Goal: Task Accomplishment & Management: Complete application form

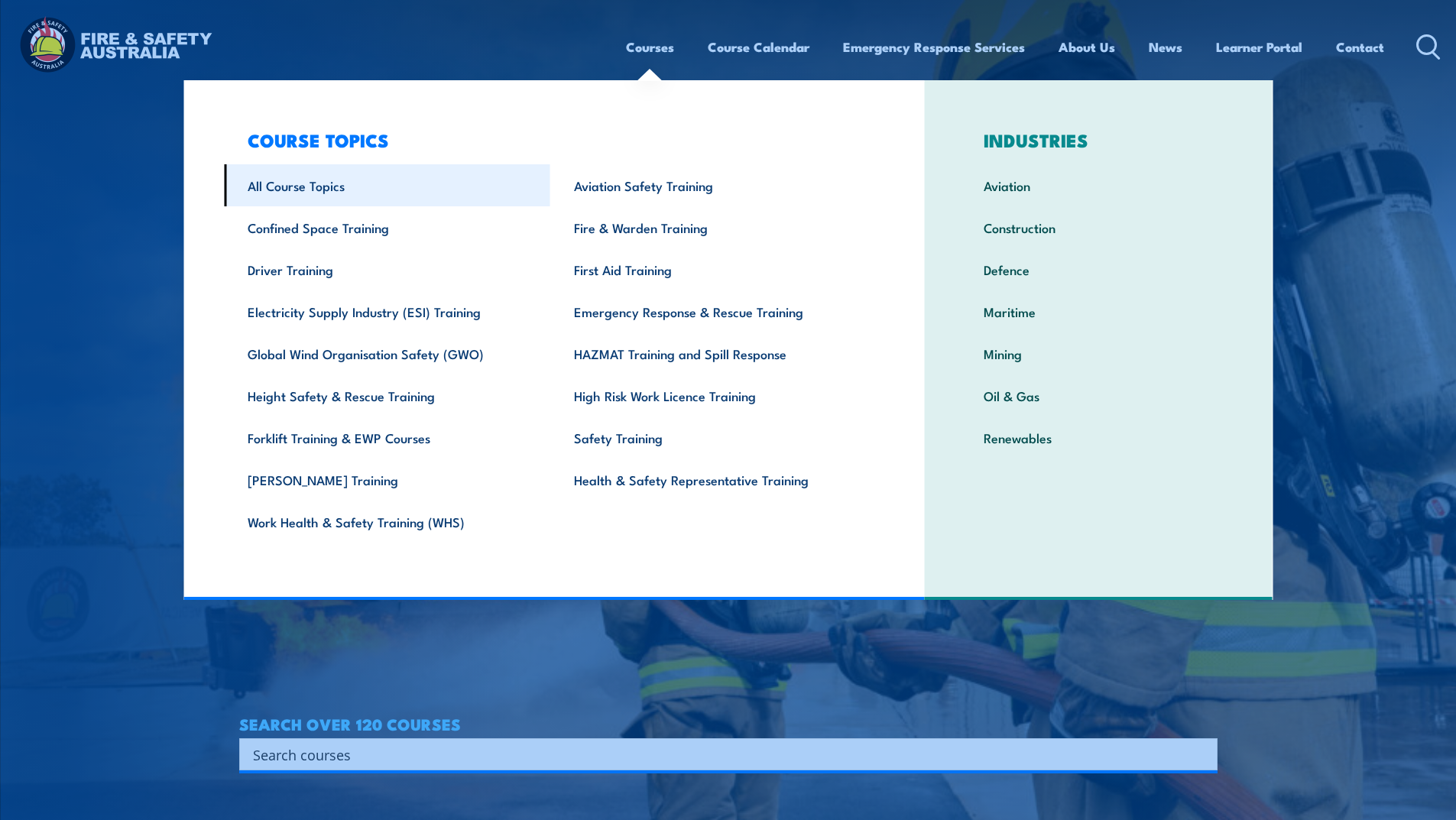
click at [316, 185] on link "All Course Topics" at bounding box center [386, 185] width 326 height 42
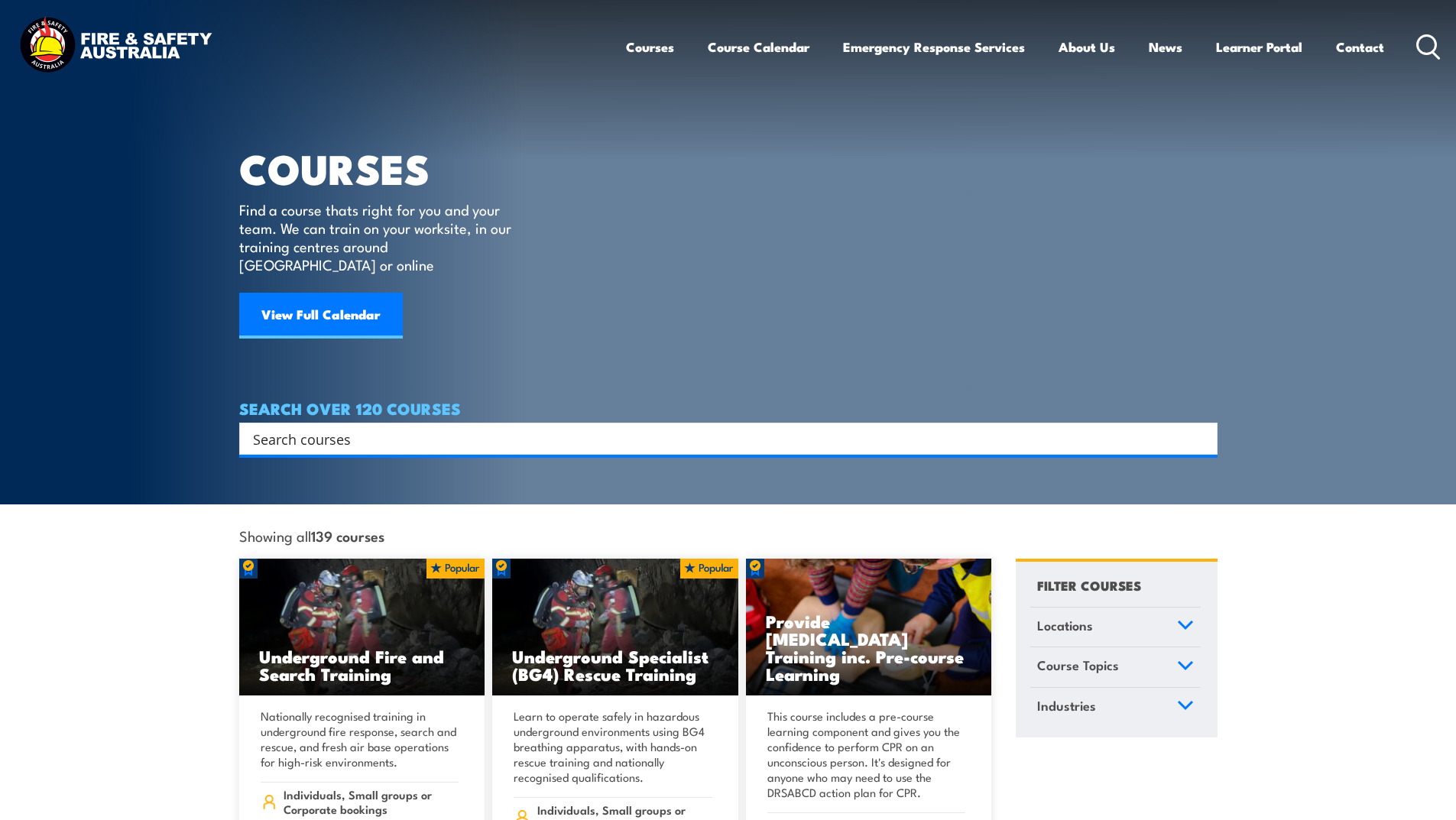
click at [442, 427] on input "Search input" at bounding box center [718, 438] width 931 height 23
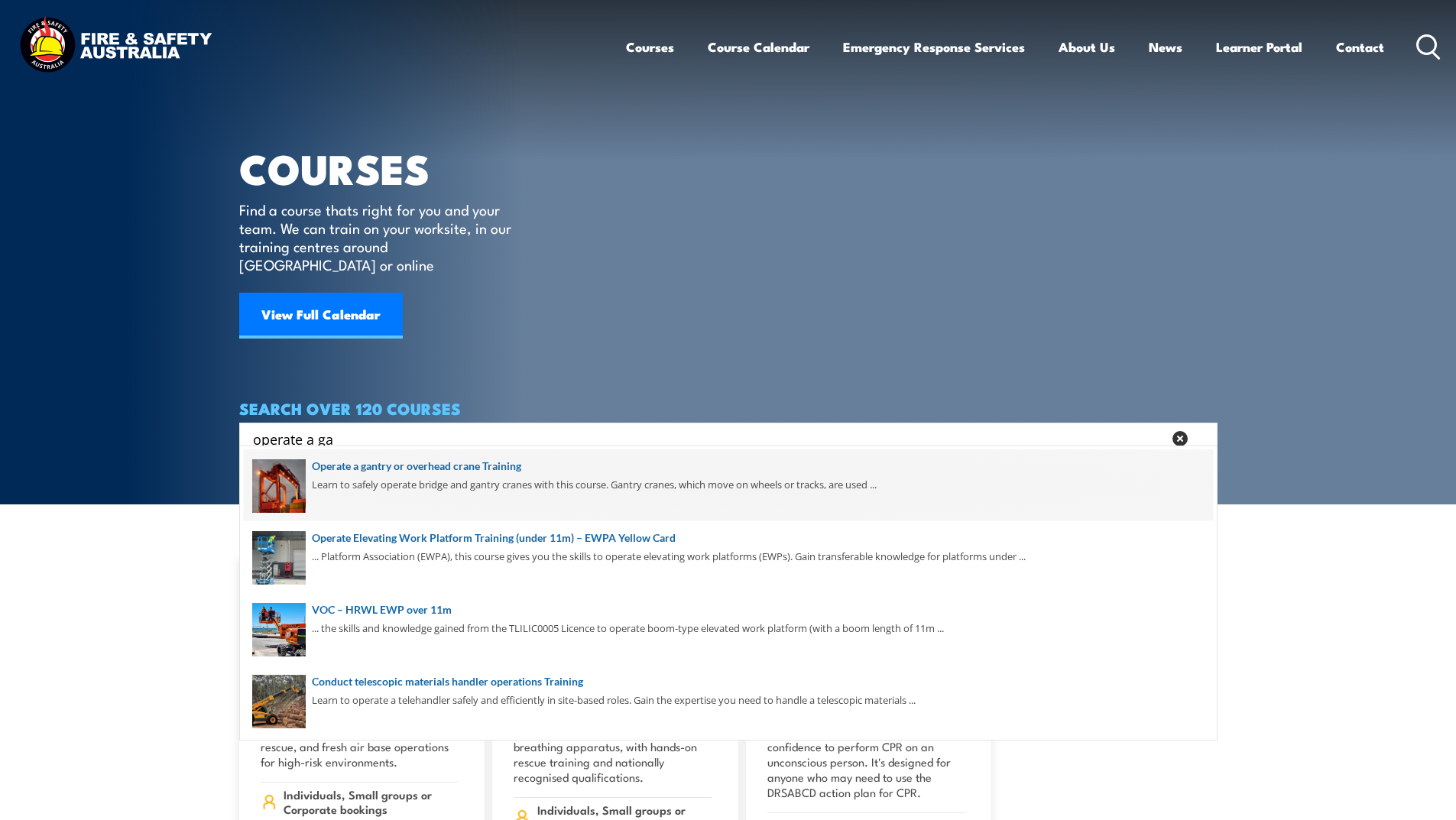
type input "operate a ga"
click at [437, 473] on span at bounding box center [728, 485] width 969 height 72
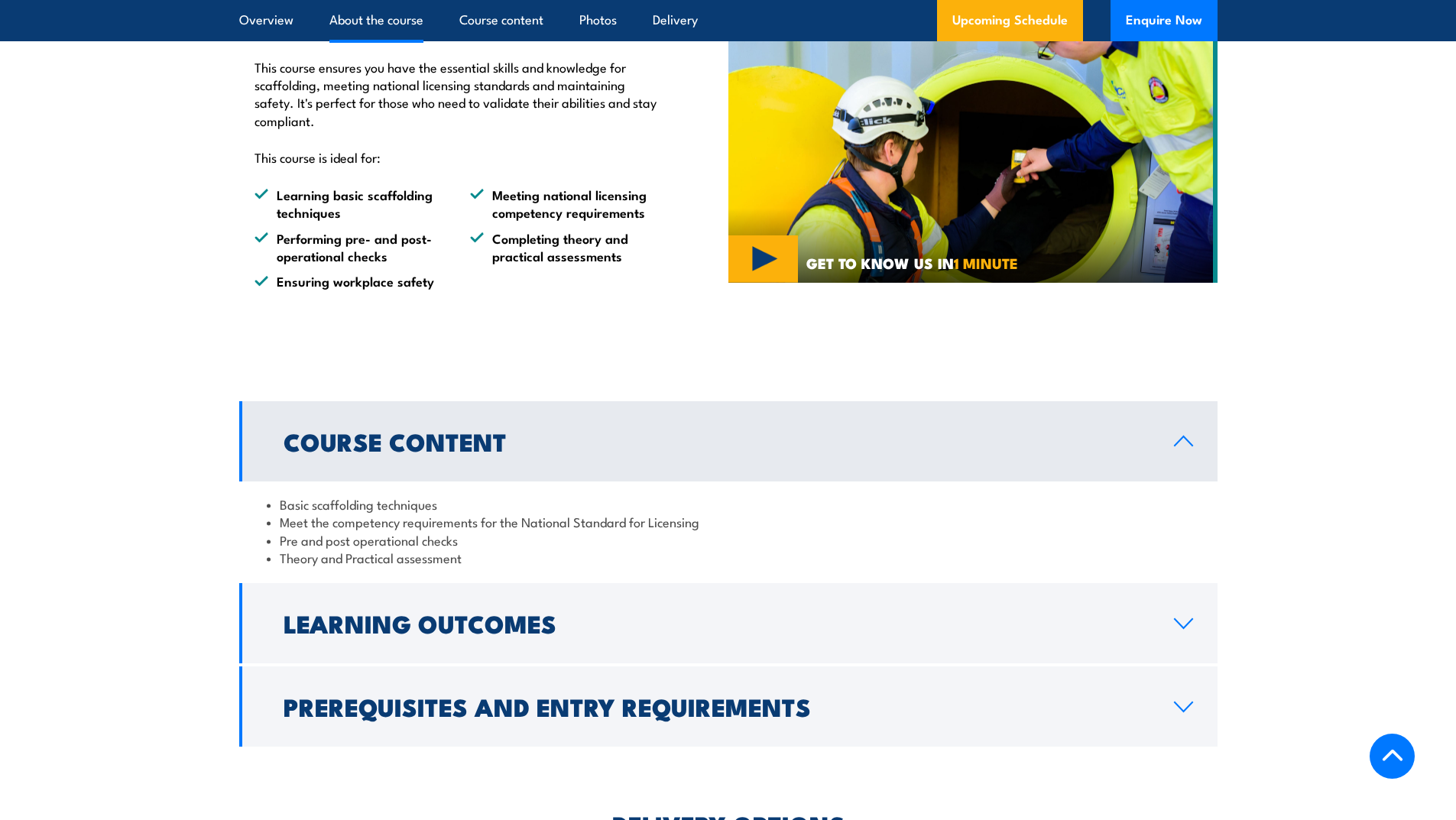
scroll to position [535, 0]
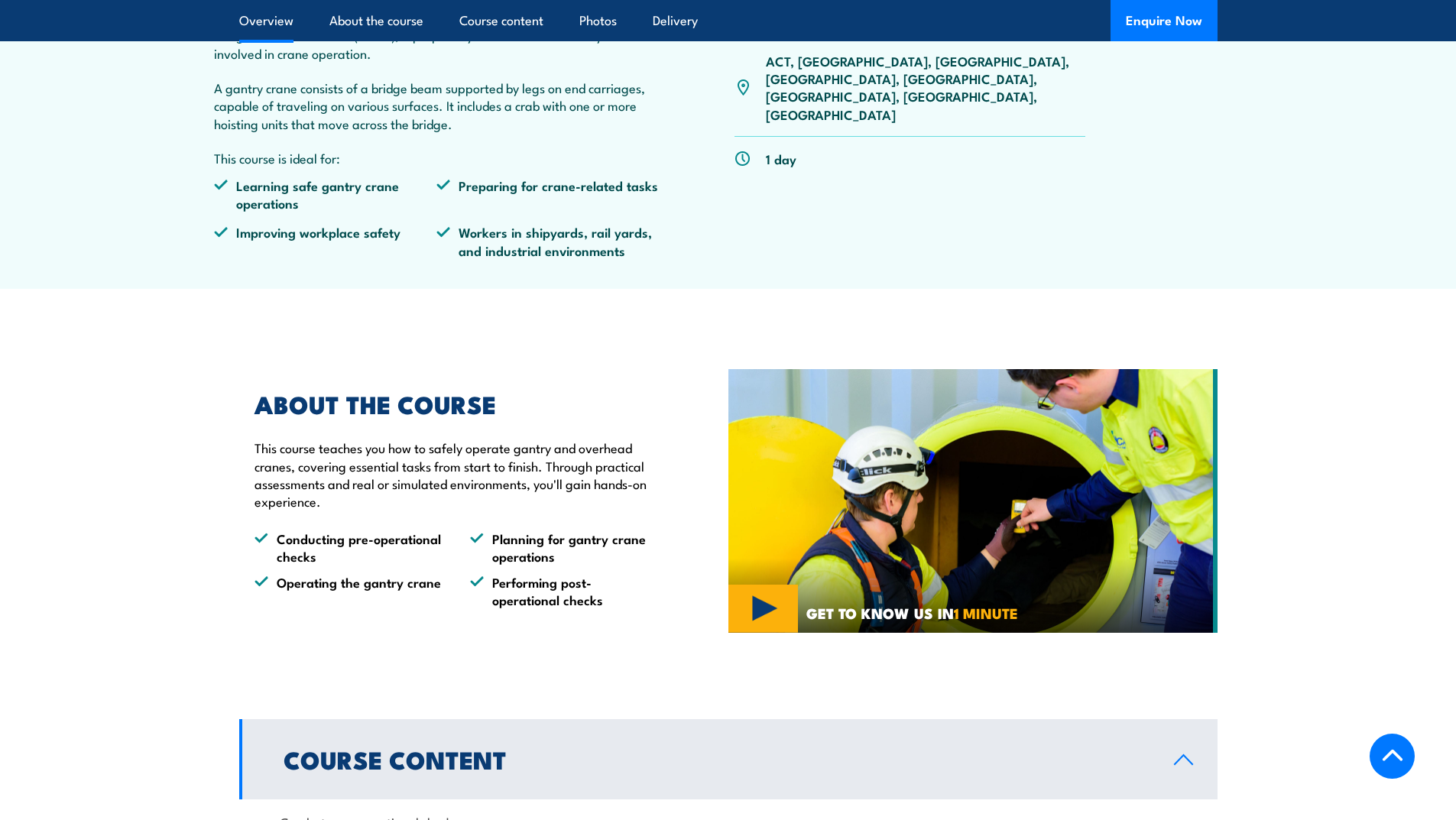
scroll to position [1069, 0]
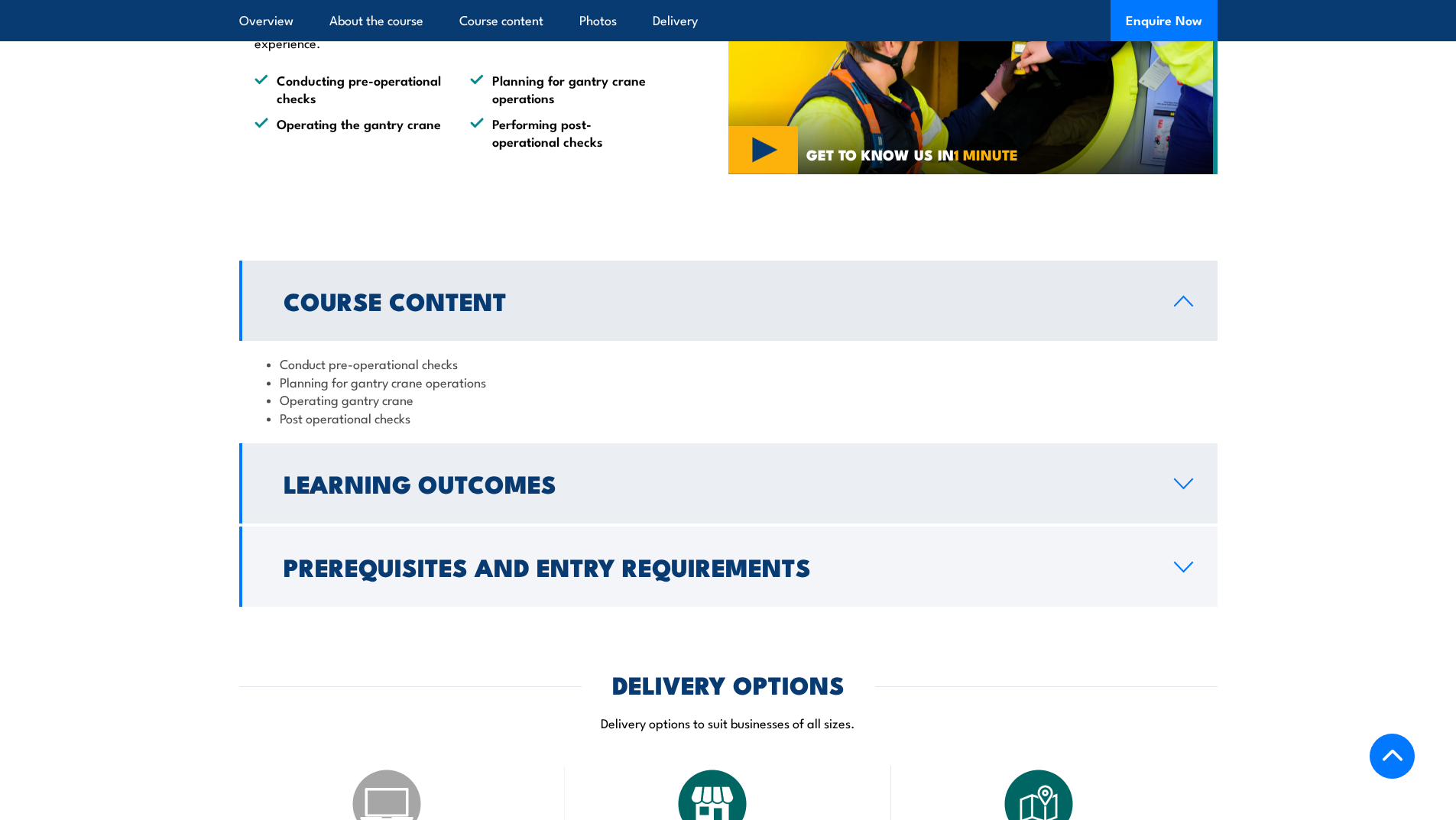
click at [1191, 475] on link "Learning Outcomes" at bounding box center [728, 483] width 978 height 80
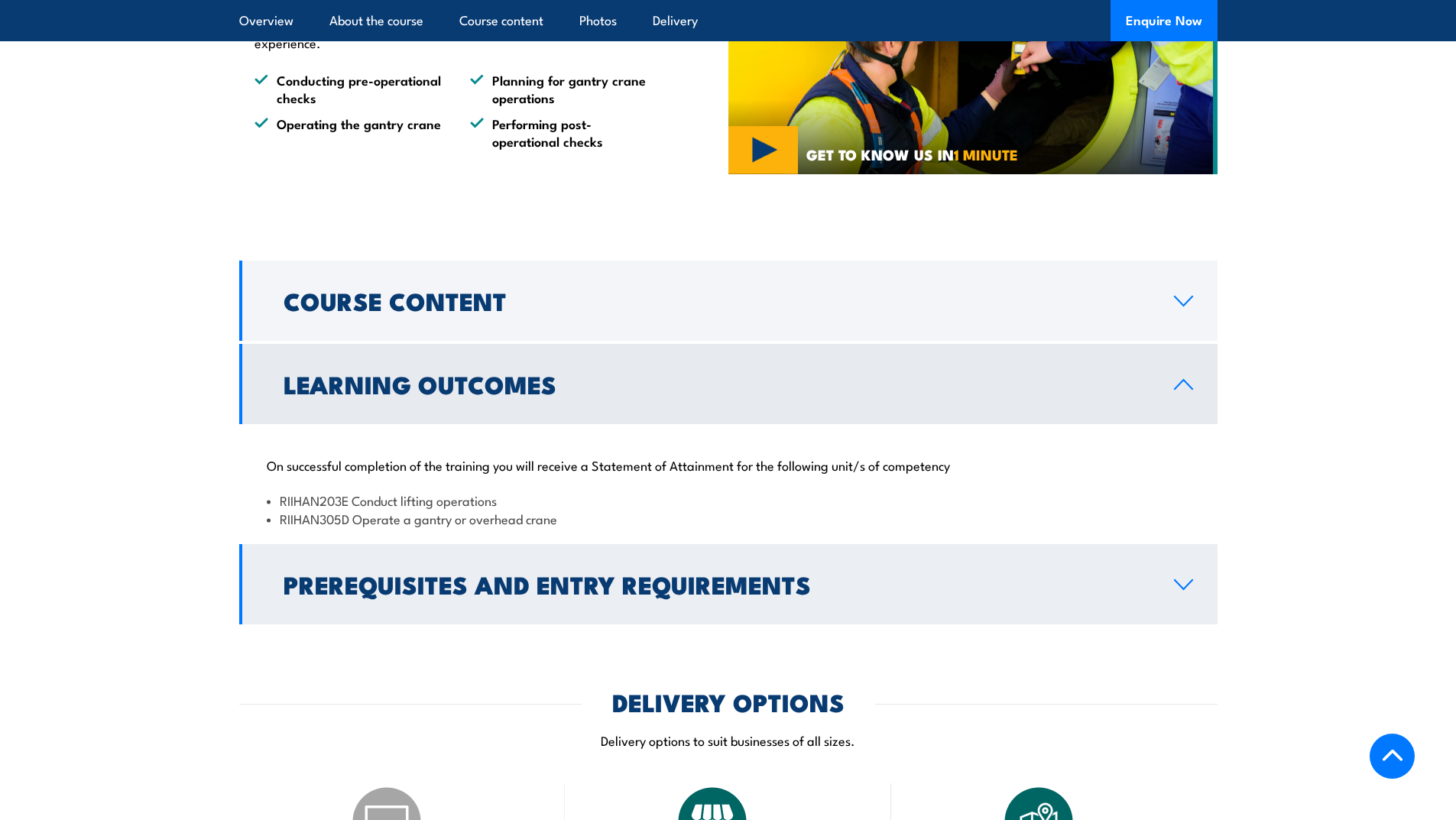
click at [1180, 581] on icon at bounding box center [1183, 583] width 21 height 12
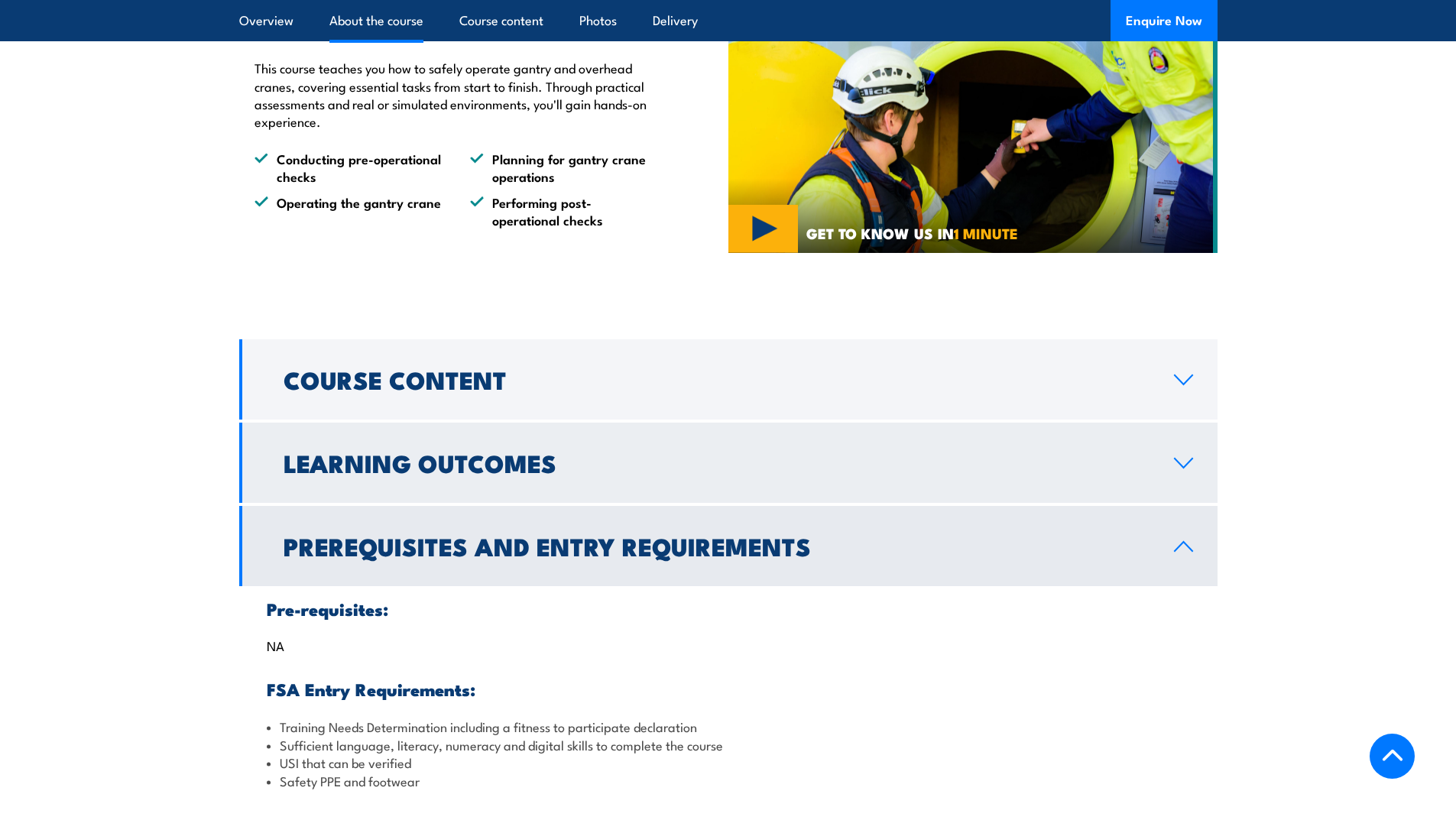
scroll to position [993, 0]
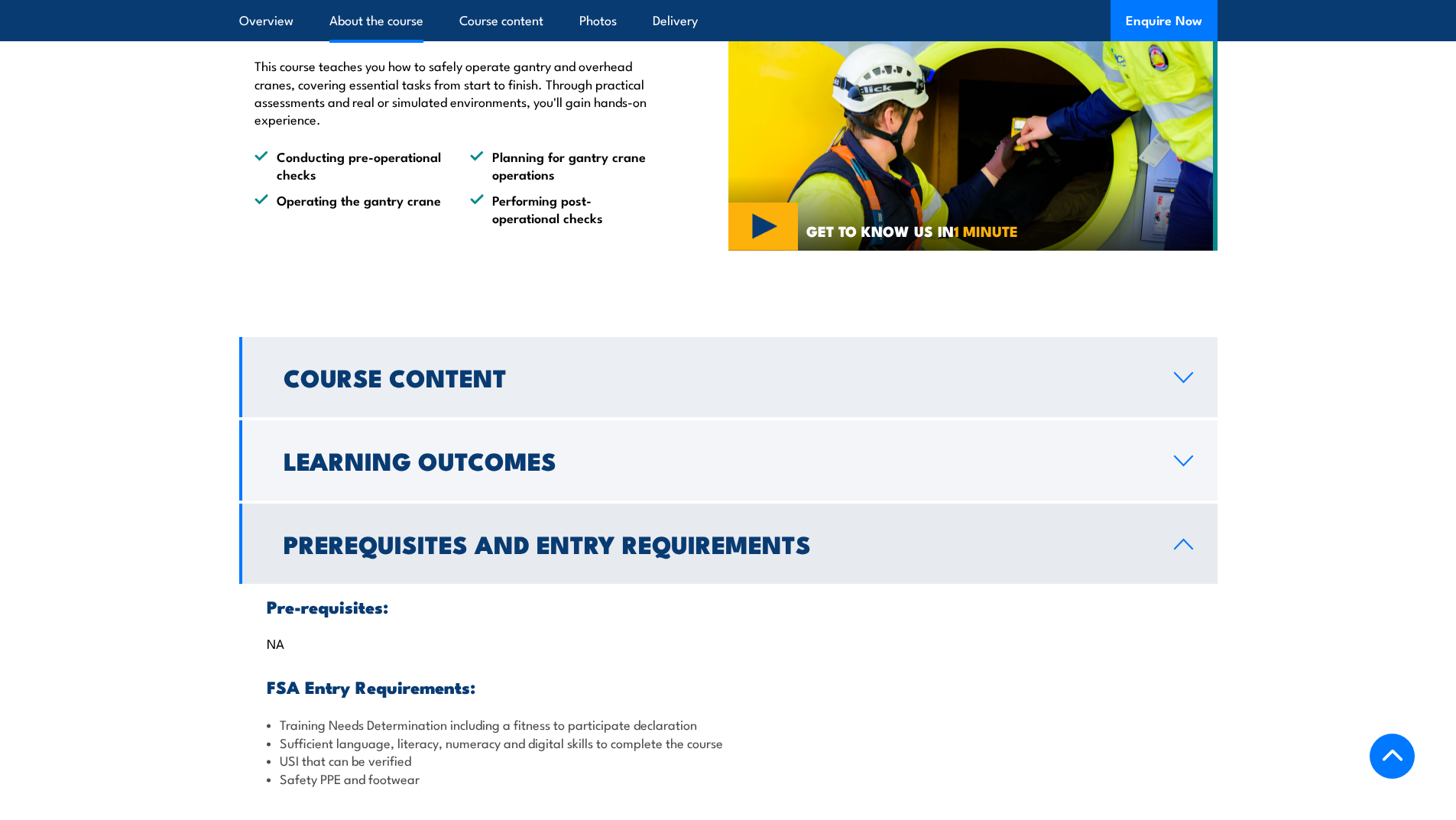
click at [1190, 379] on icon at bounding box center [1183, 377] width 21 height 12
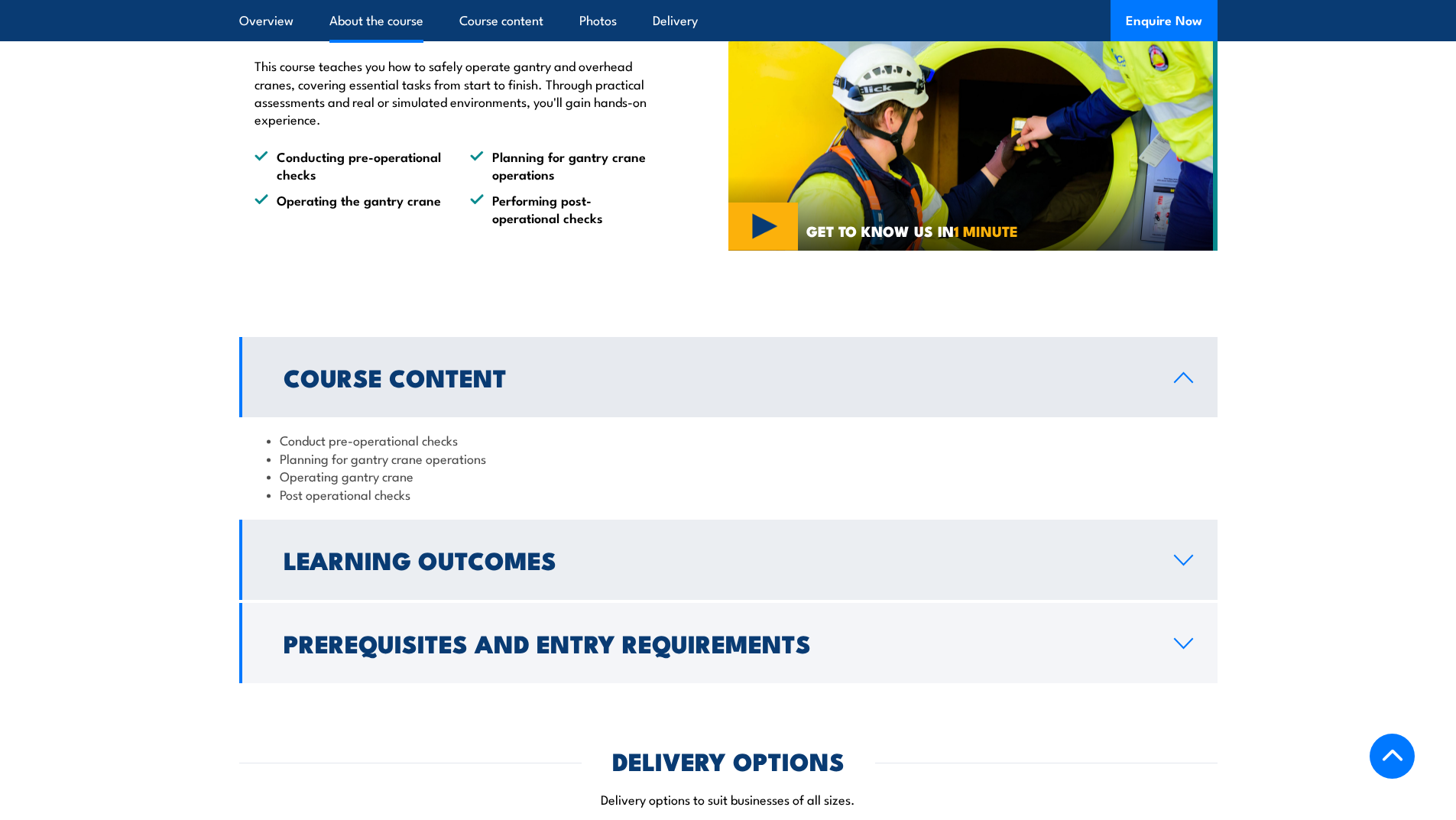
click at [1176, 556] on icon at bounding box center [1183, 560] width 21 height 12
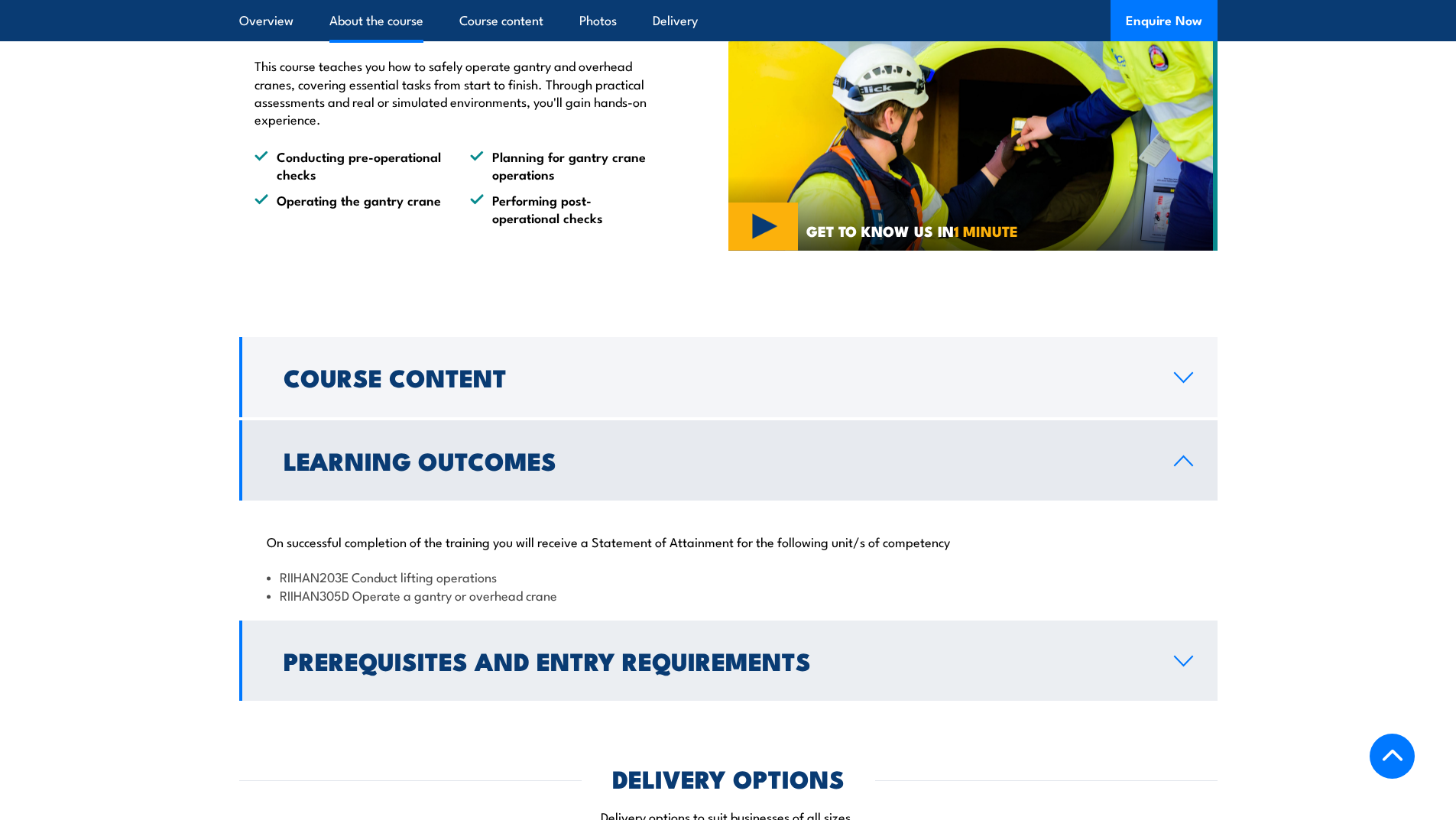
click at [1183, 657] on icon at bounding box center [1183, 660] width 21 height 12
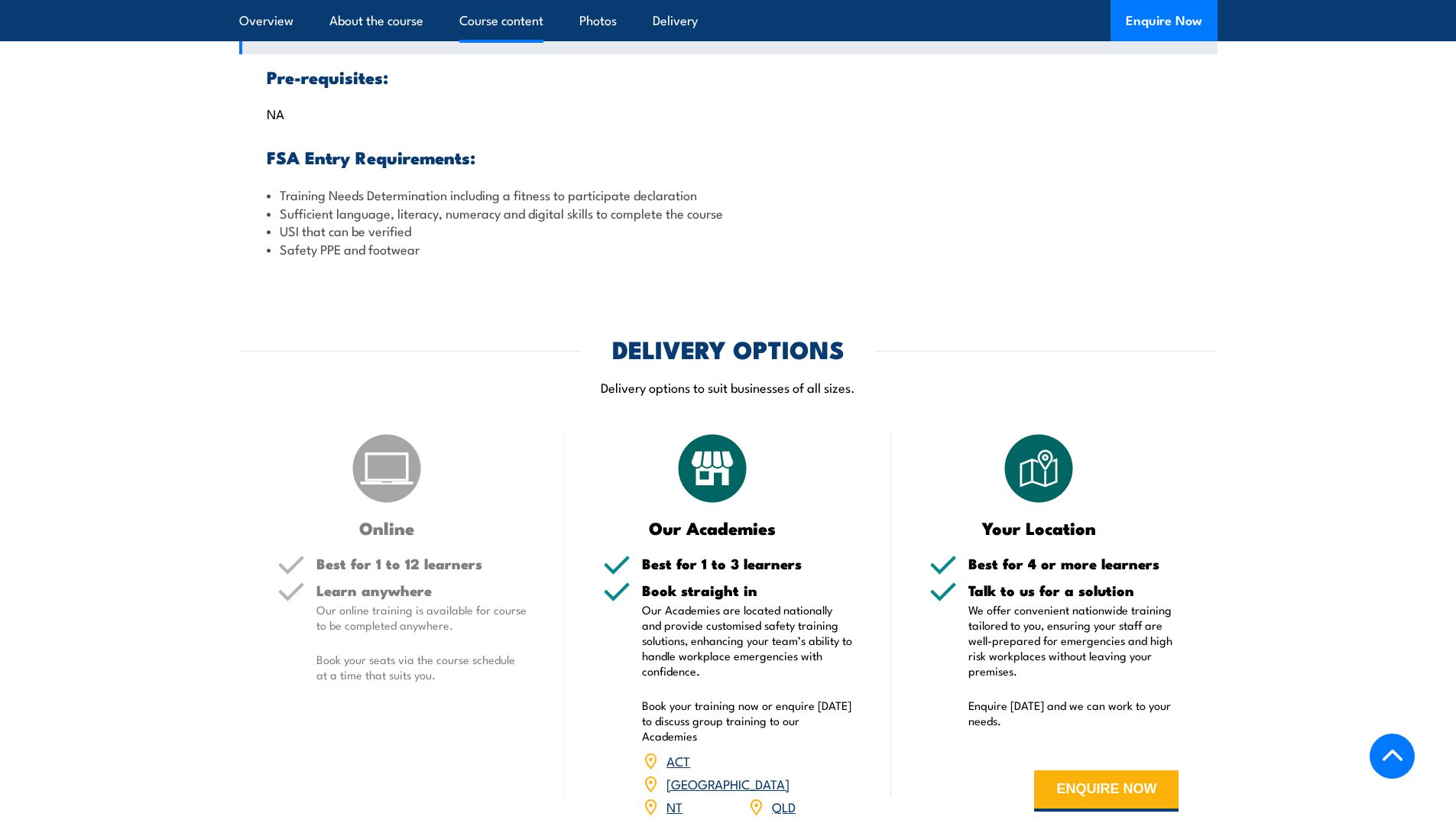
scroll to position [1680, 0]
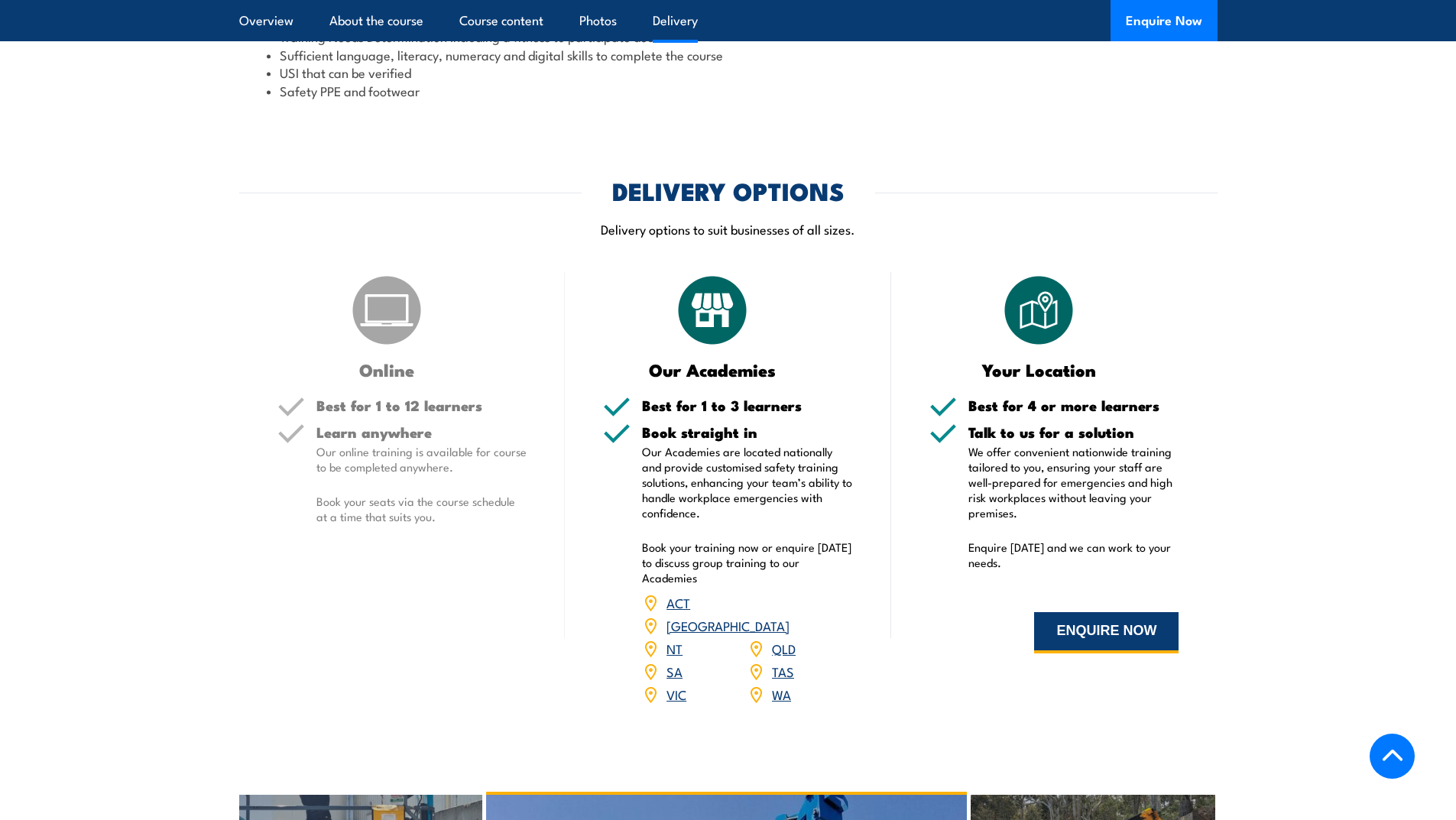
click at [1092, 624] on button "ENQUIRE NOW" at bounding box center [1106, 632] width 144 height 41
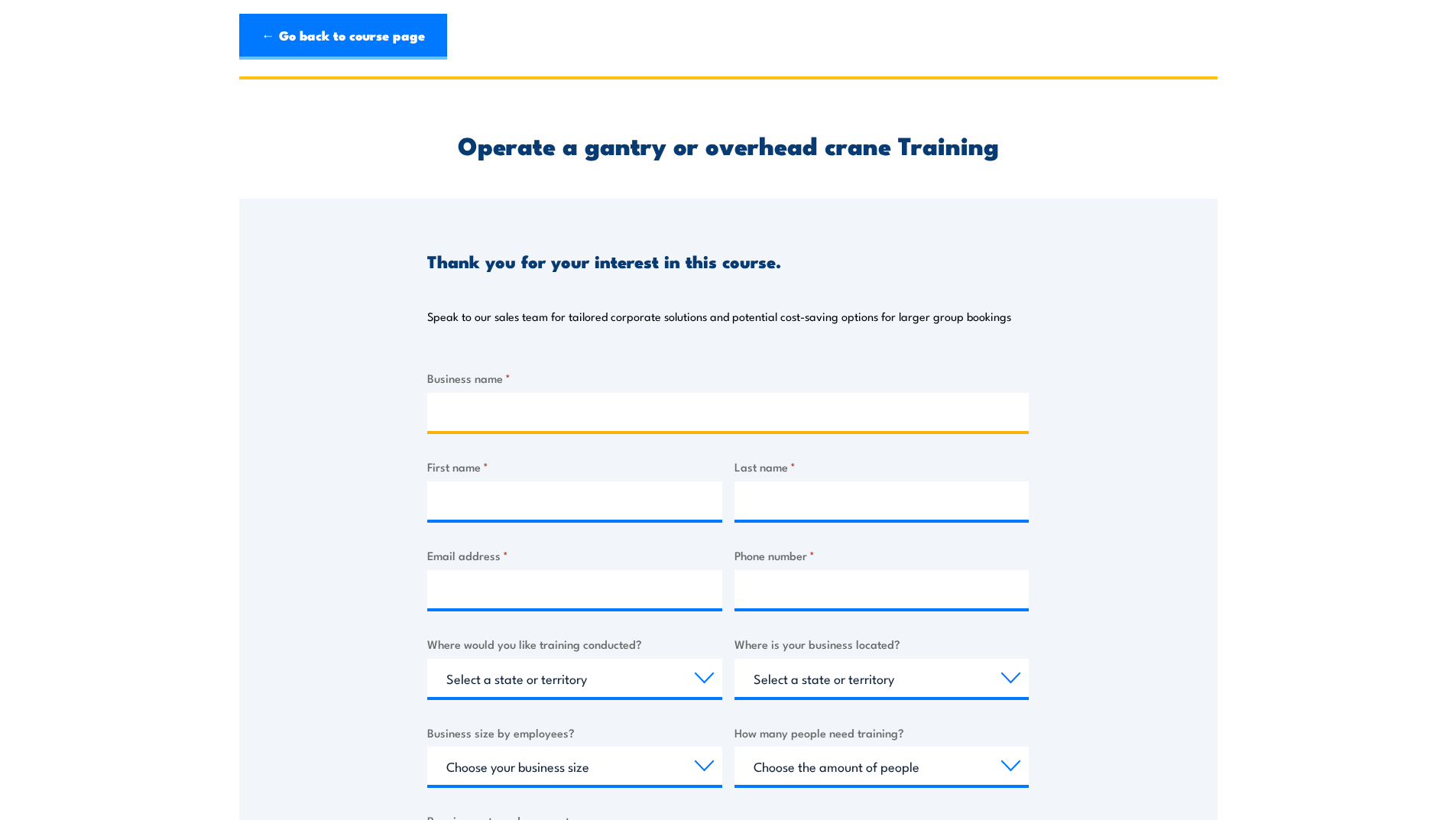
click at [540, 415] on input "Business name *" at bounding box center [728, 412] width 601 height 38
type input "Australian Munitions"
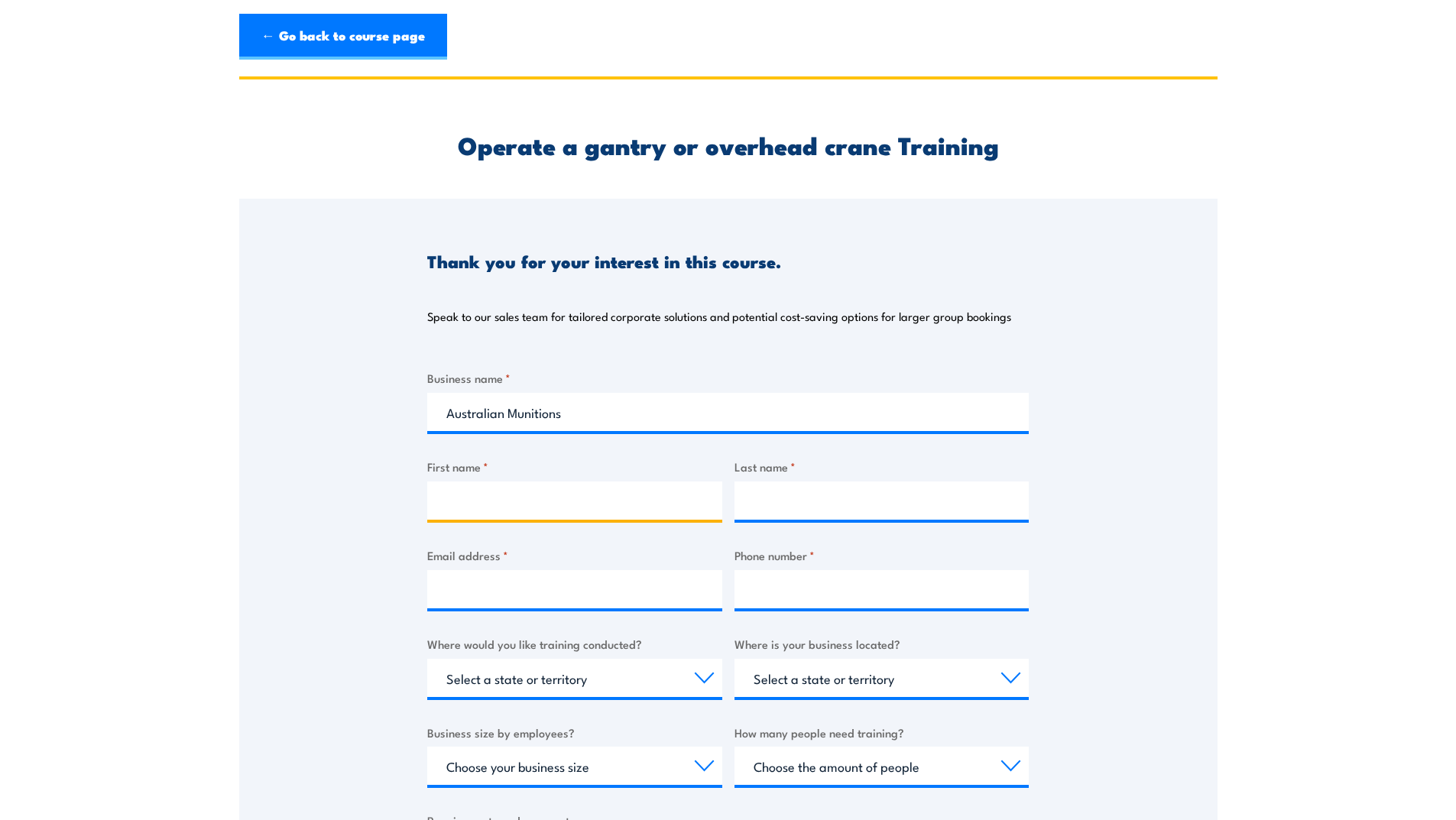
click at [500, 496] on input "First name *" at bounding box center [575, 500] width 295 height 38
type input "[PERSON_NAME]"
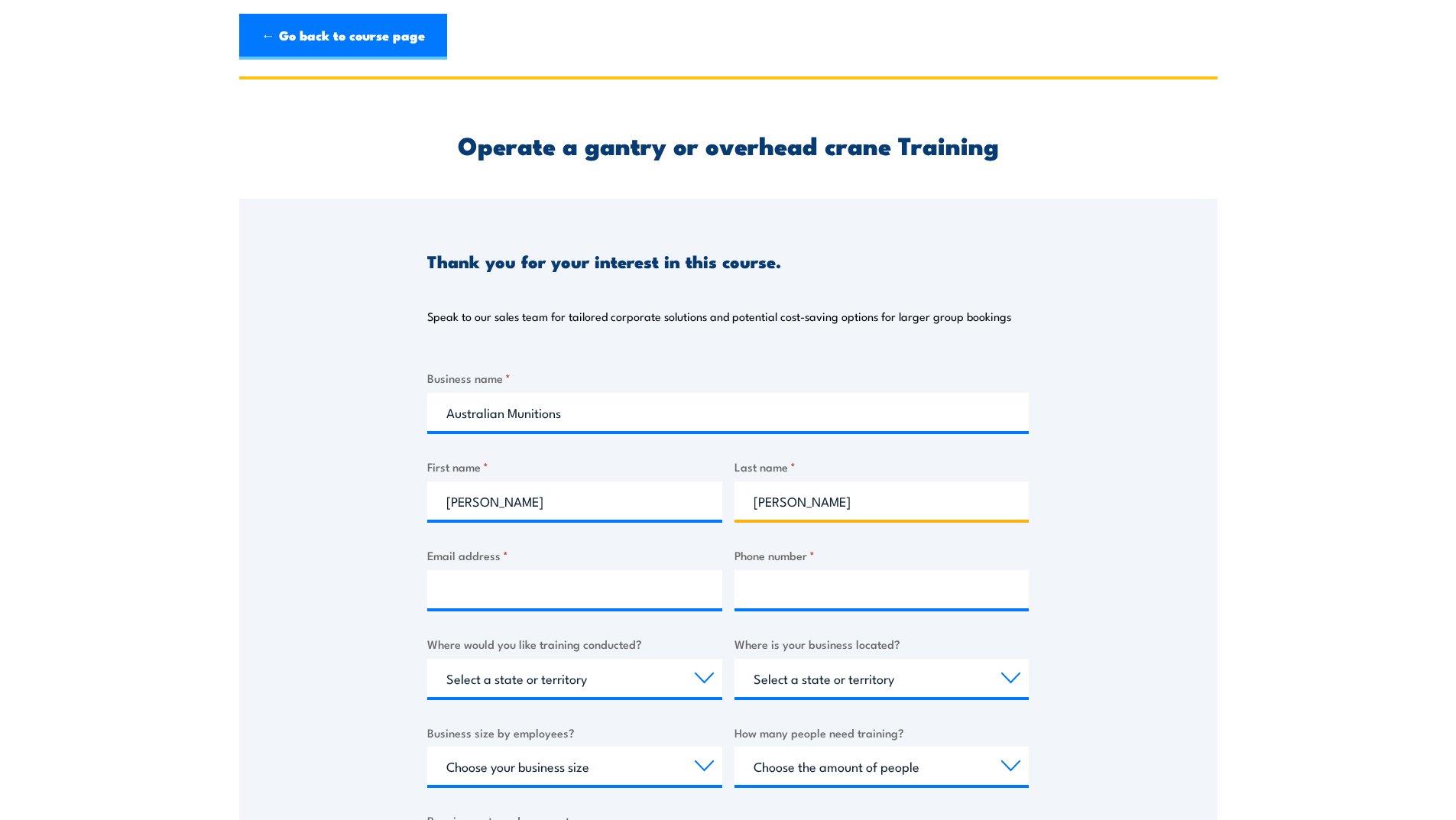
type input "[PERSON_NAME]"
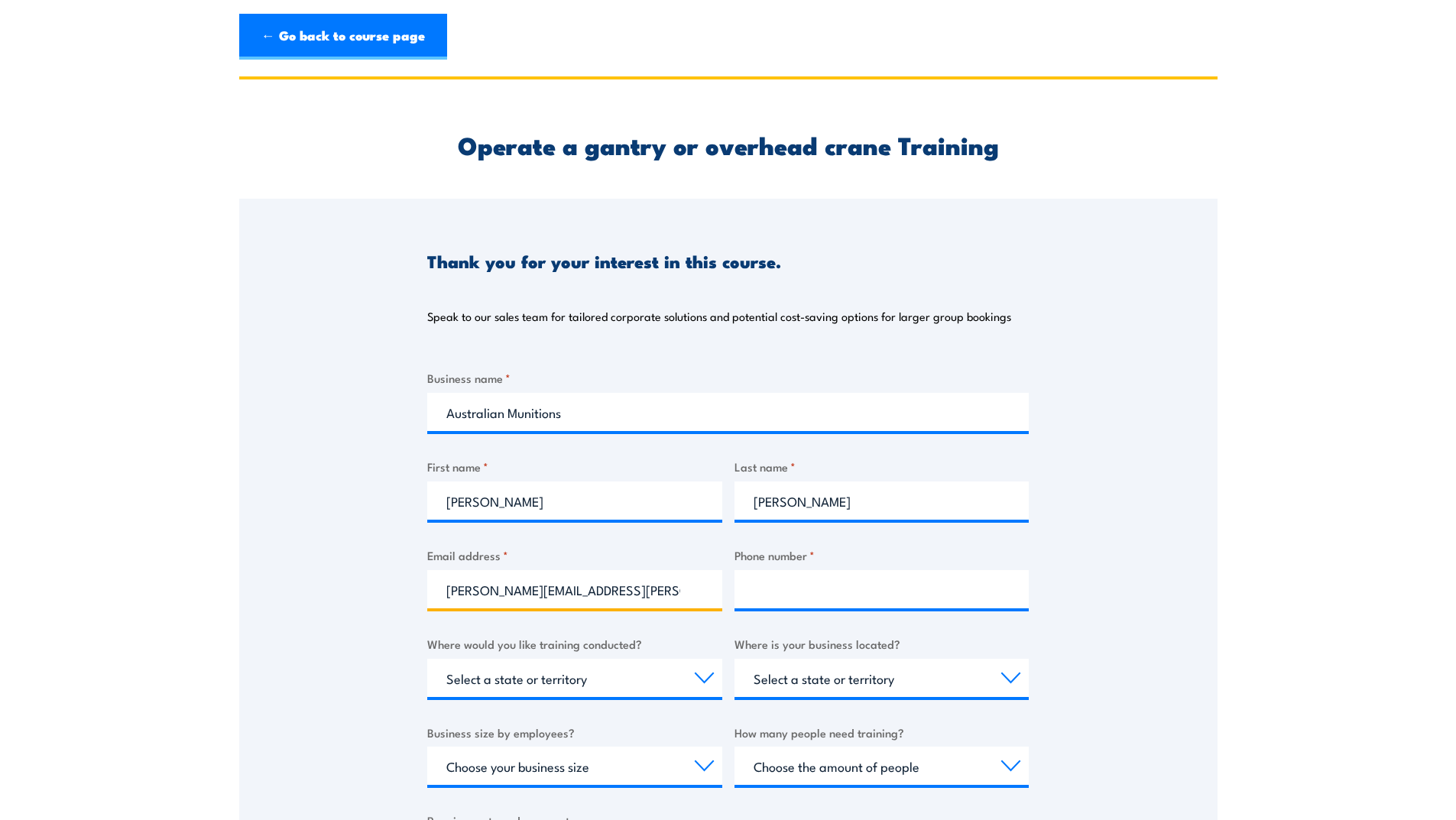
type input "[PERSON_NAME][EMAIL_ADDRESS][PERSON_NAME][DOMAIN_NAME]"
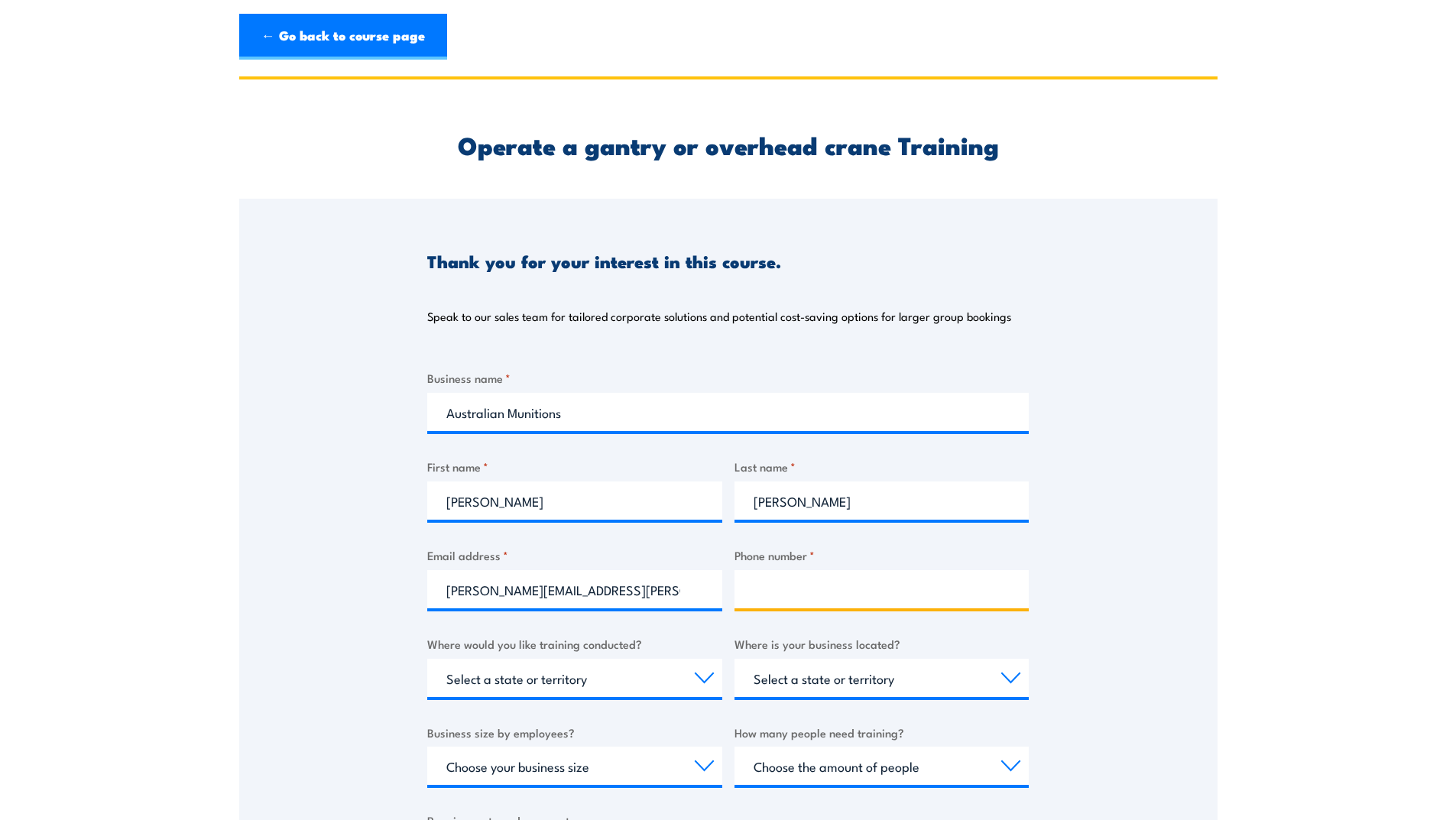
click at [788, 594] on input "Phone number *" at bounding box center [881, 589] width 295 height 38
type input "0460303619"
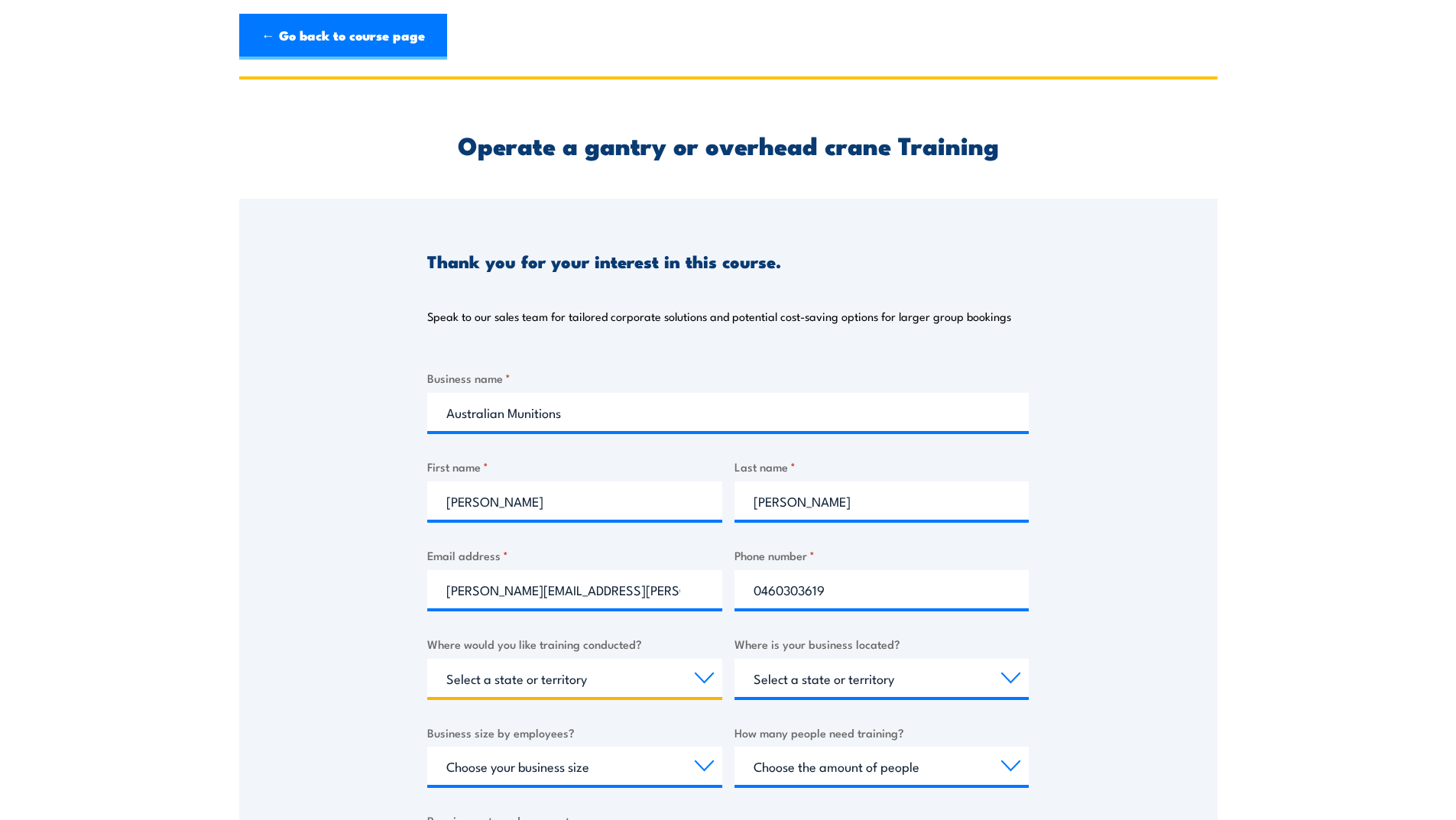
select select "[GEOGRAPHIC_DATA]"
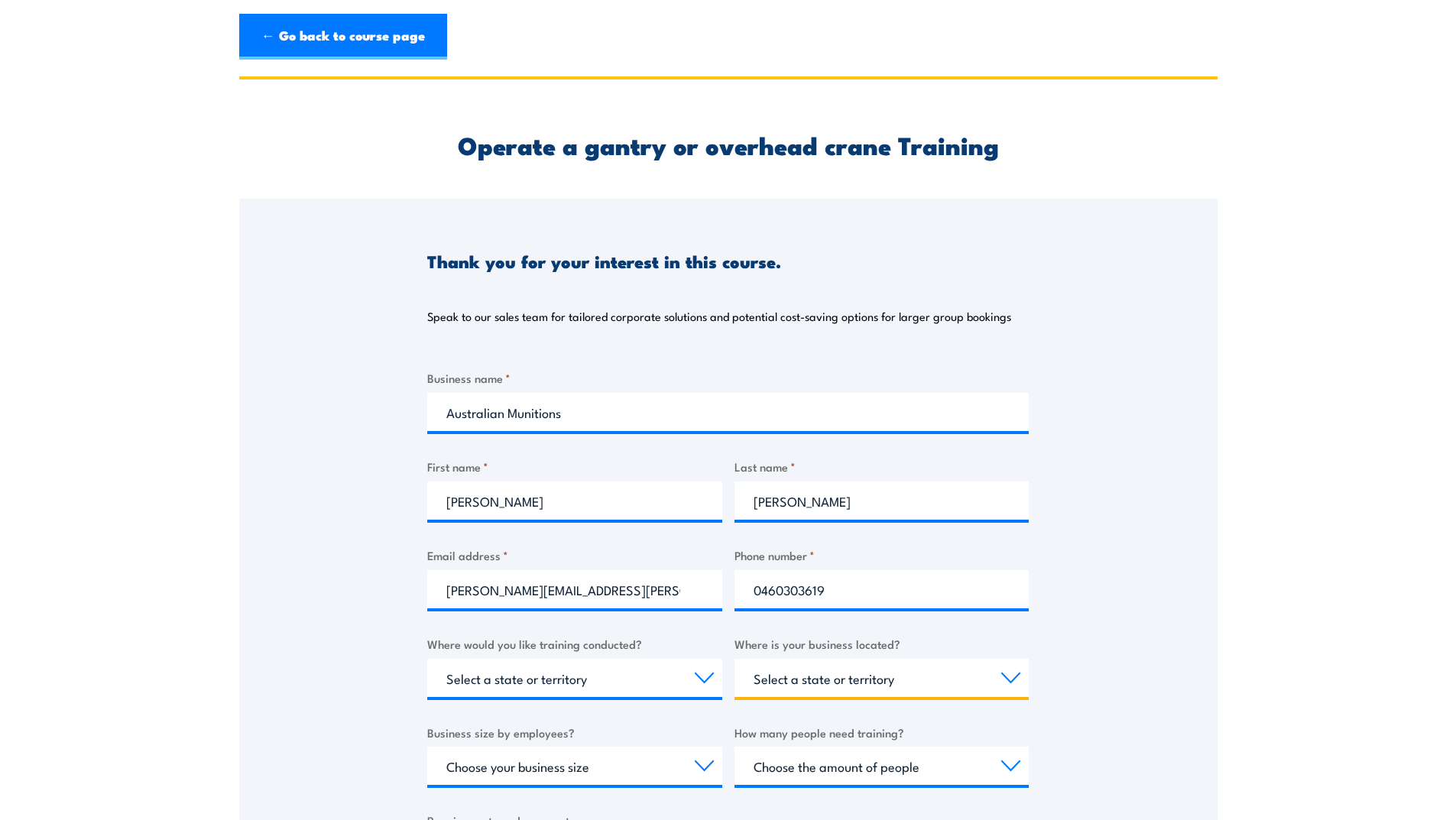
select select "[GEOGRAPHIC_DATA]"
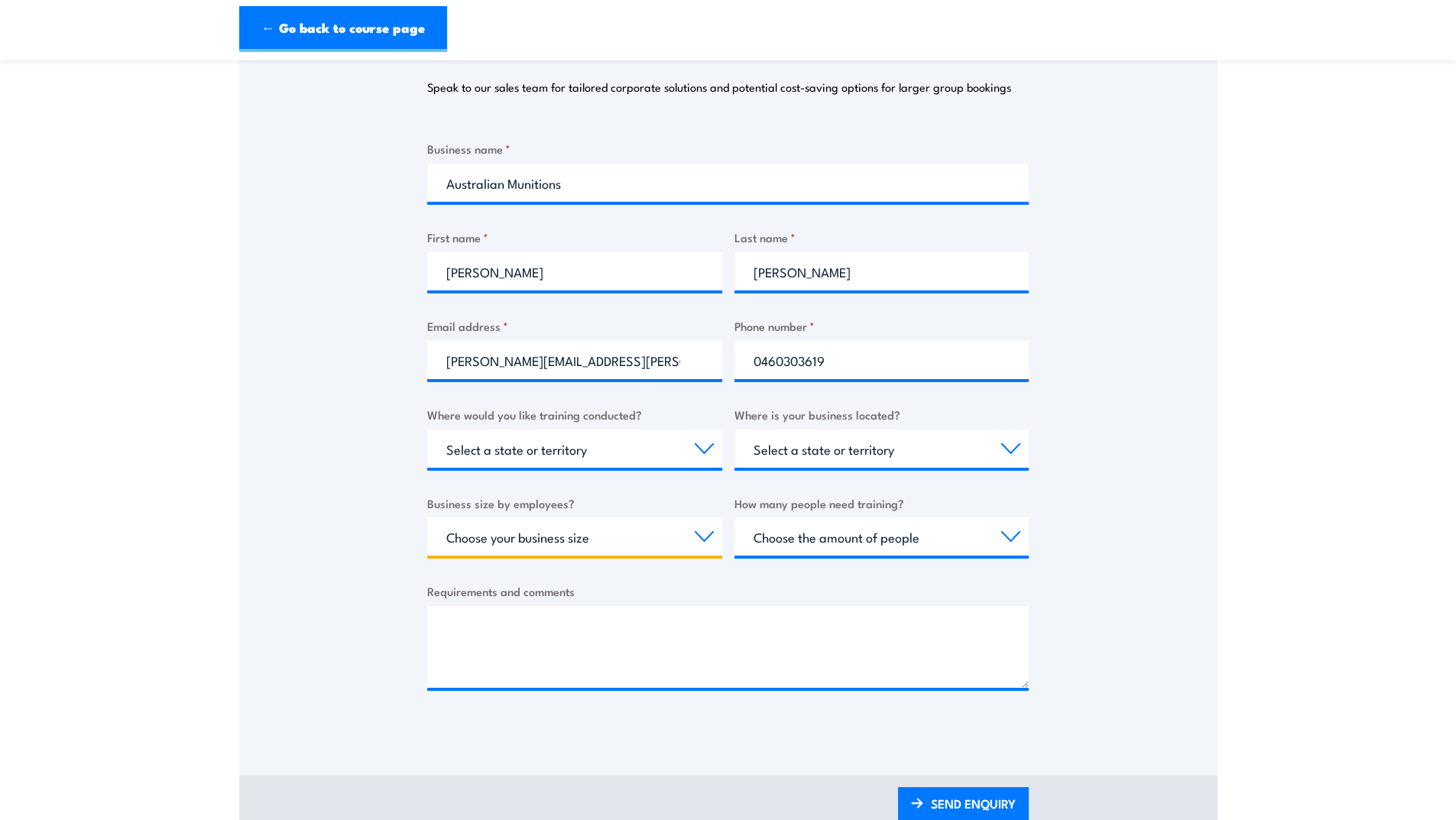
select select "200+"
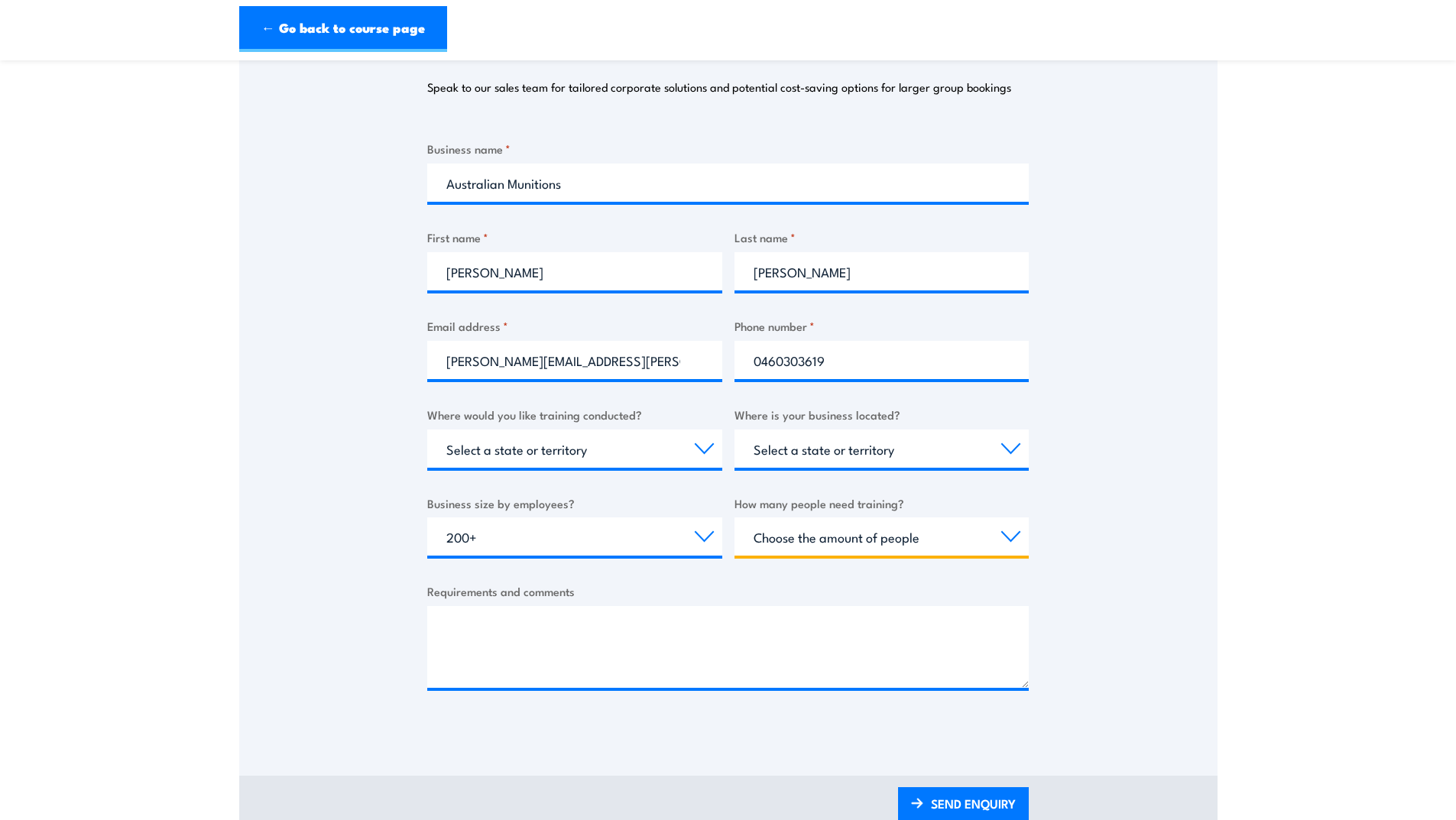
select select "5 to 19"
click at [490, 629] on textarea "Requirements and comments" at bounding box center [728, 647] width 601 height 82
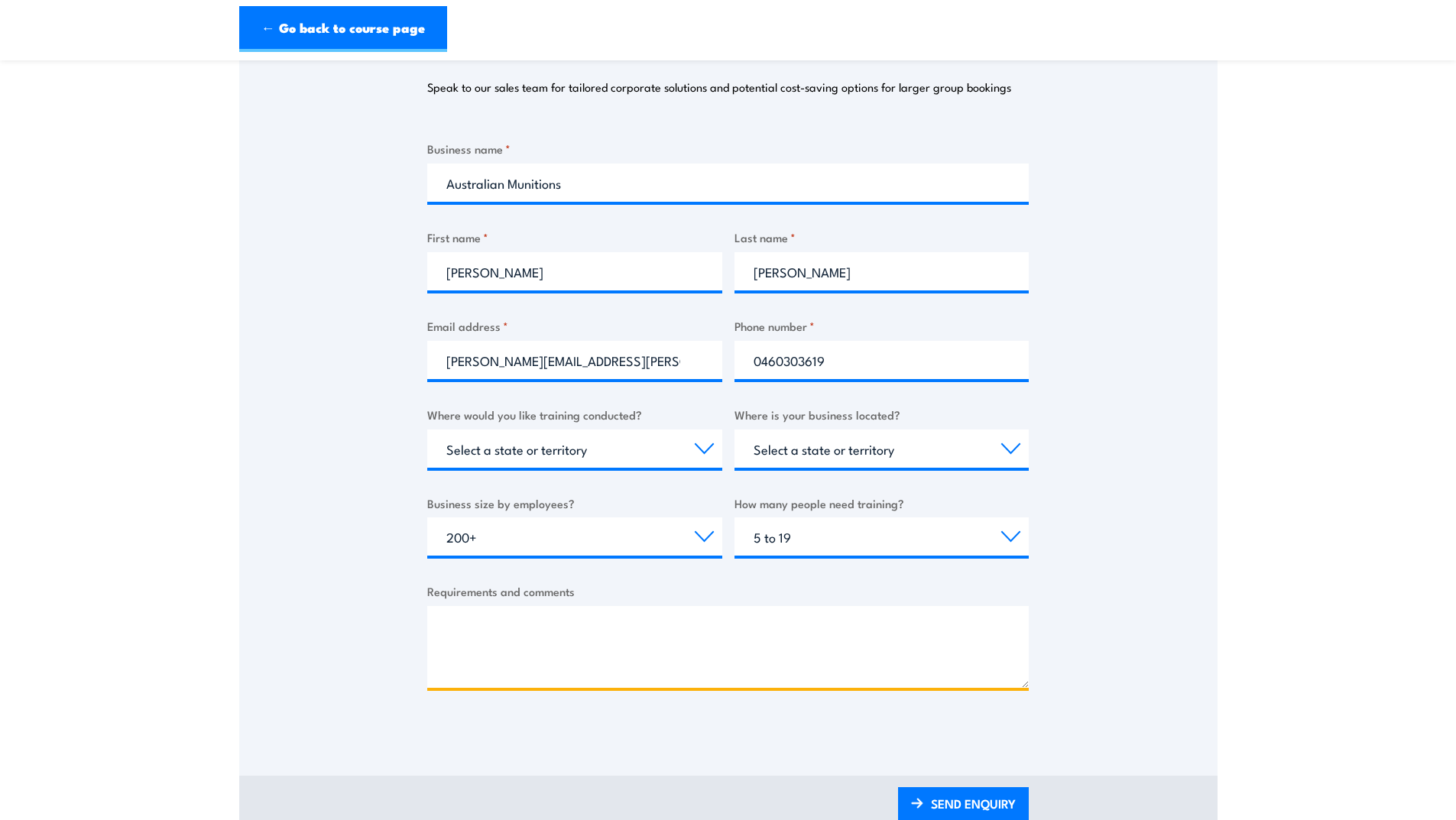
click at [488, 629] on textarea "Requirements and comments" at bounding box center [728, 647] width 601 height 82
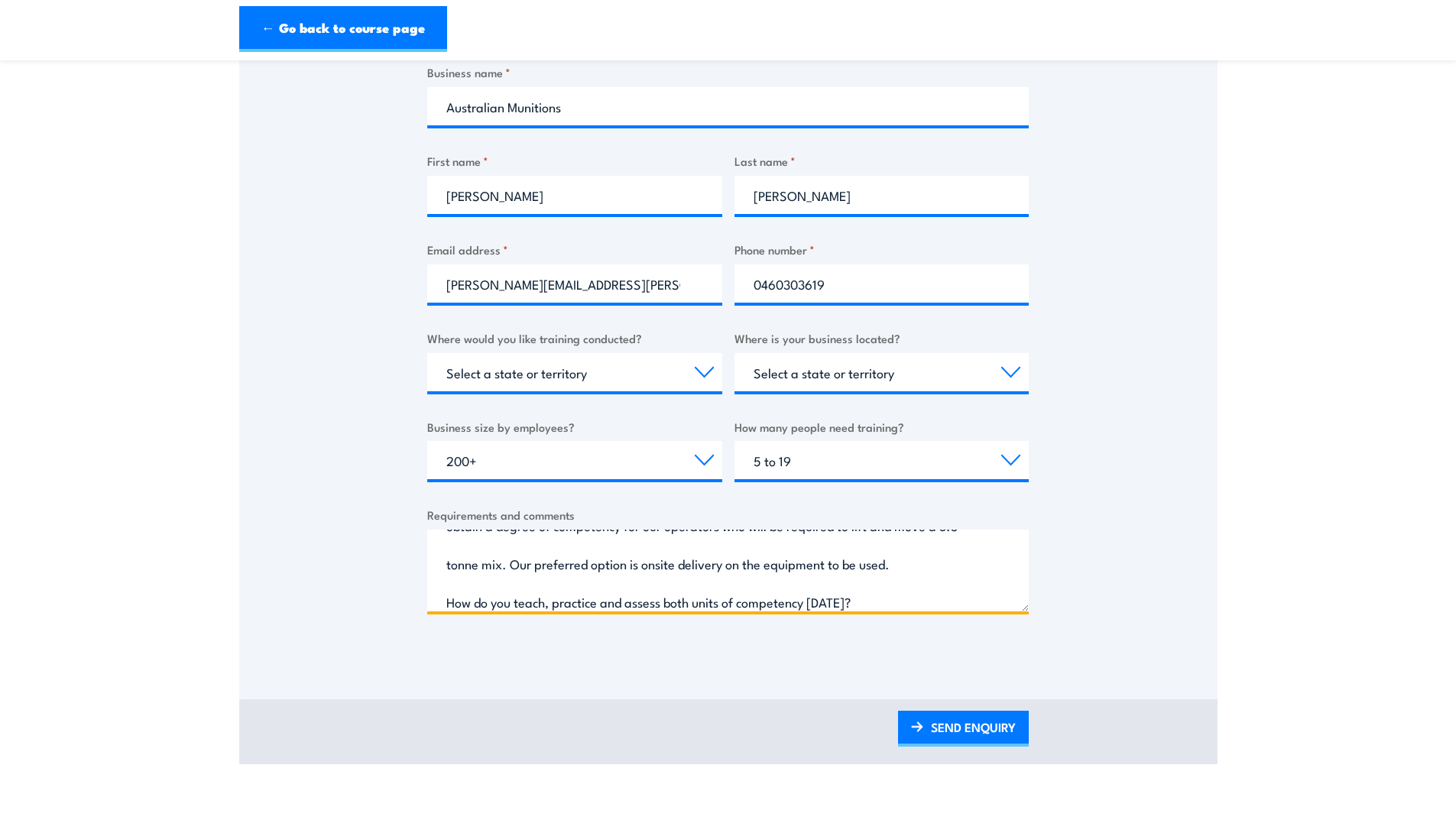
scroll to position [71, 0]
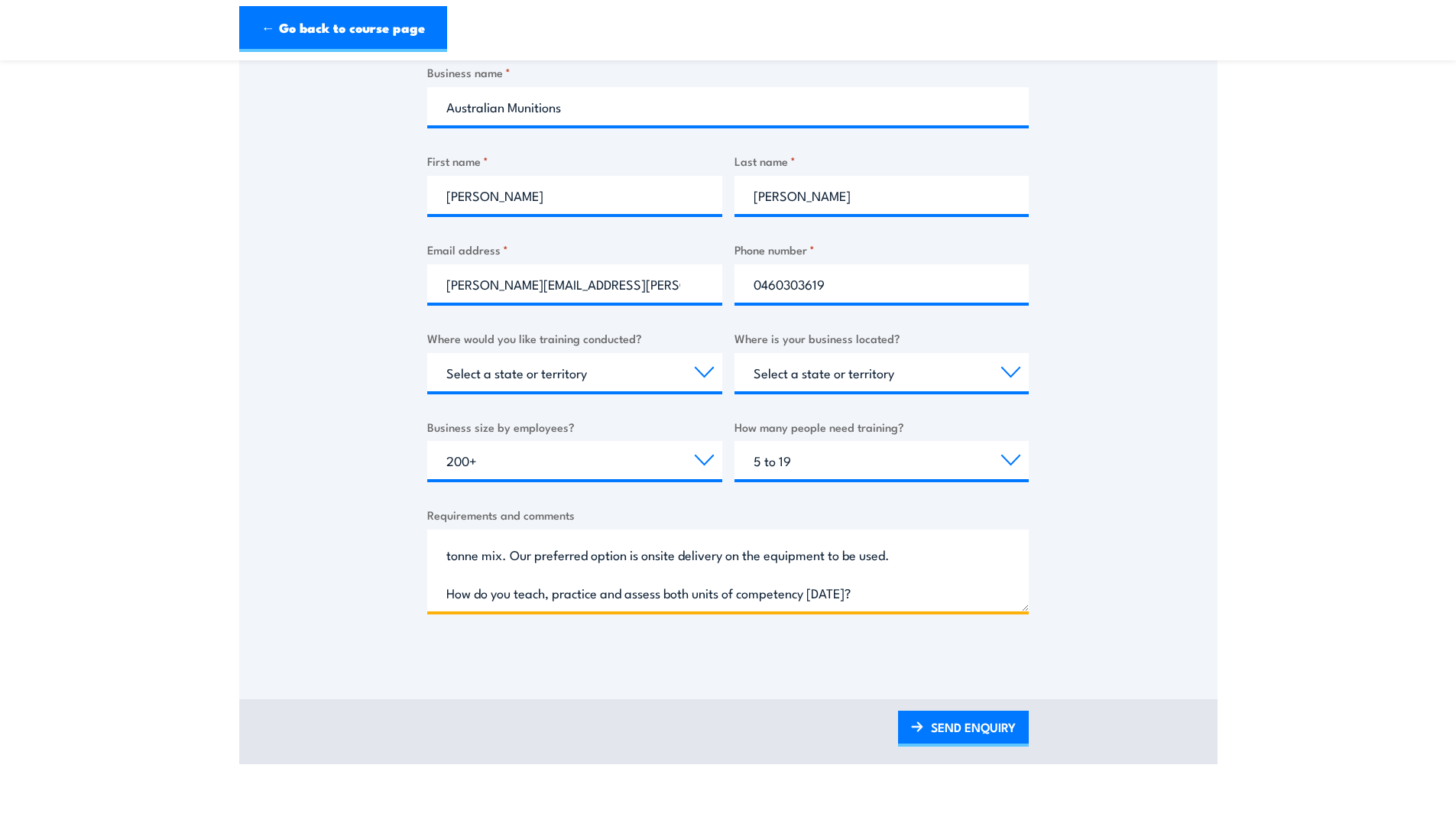
drag, startPoint x: 512, startPoint y: 605, endPoint x: 447, endPoint y: 609, distance: 65.1
click at [447, 609] on textarea "We have a 10tonne Bridge Crane that does not require a HRWL, however we would l…" at bounding box center [728, 571] width 601 height 82
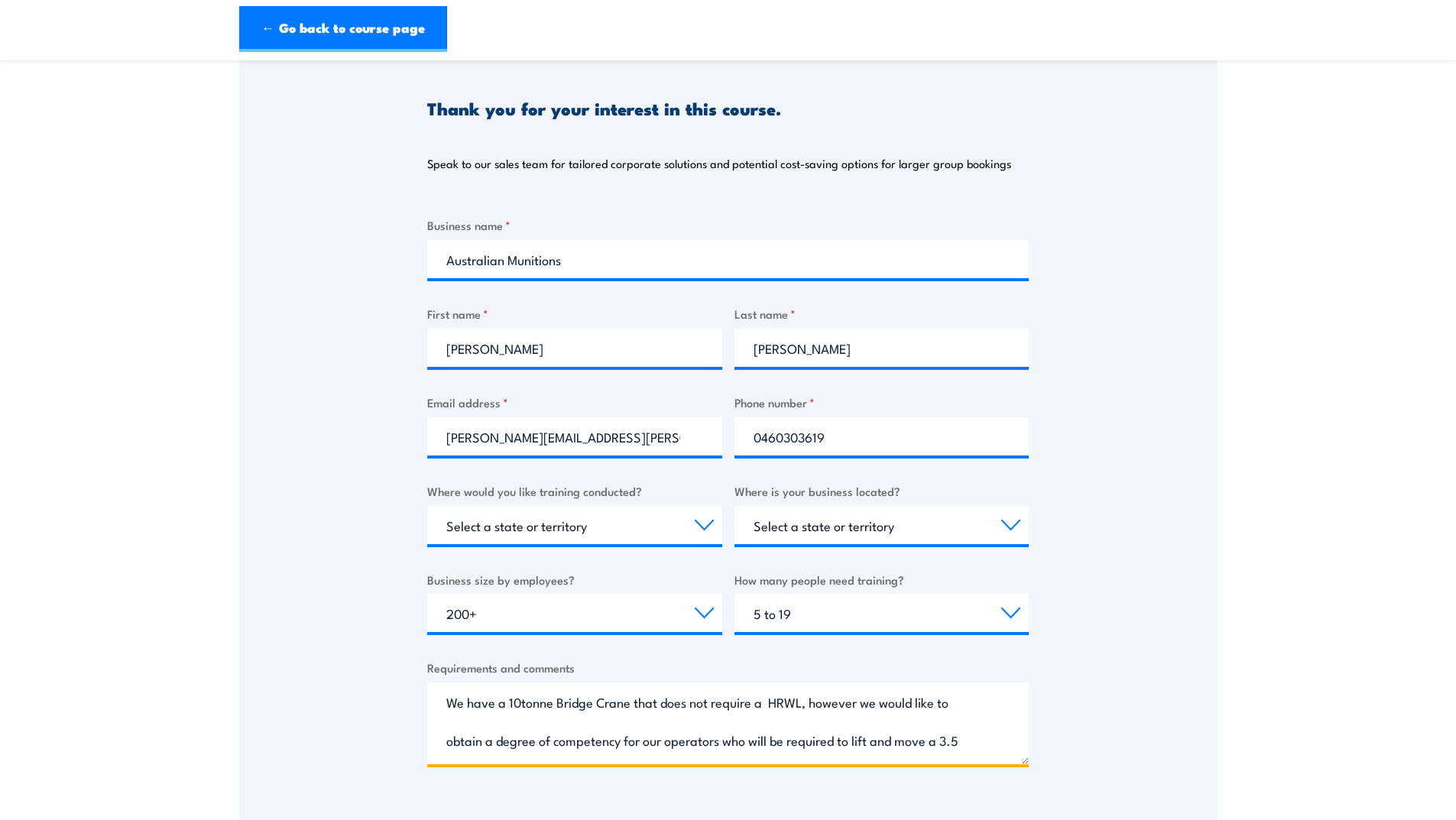
scroll to position [306, 0]
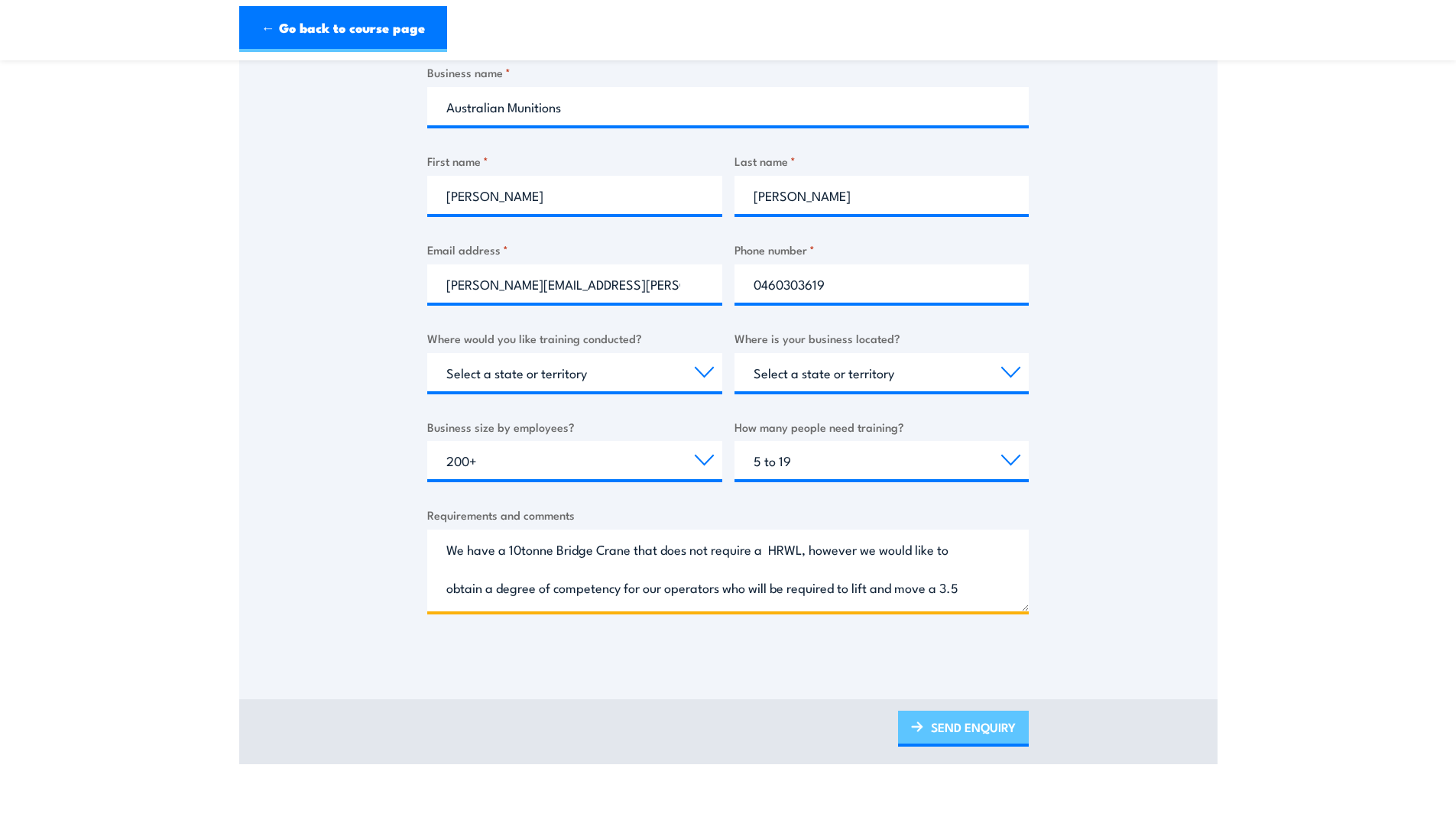
type textarea "We have a 10tonne Bridge Crane that does not require a HRWL, however we would l…"
click at [954, 727] on link "SEND ENQUIRY" at bounding box center [963, 728] width 131 height 36
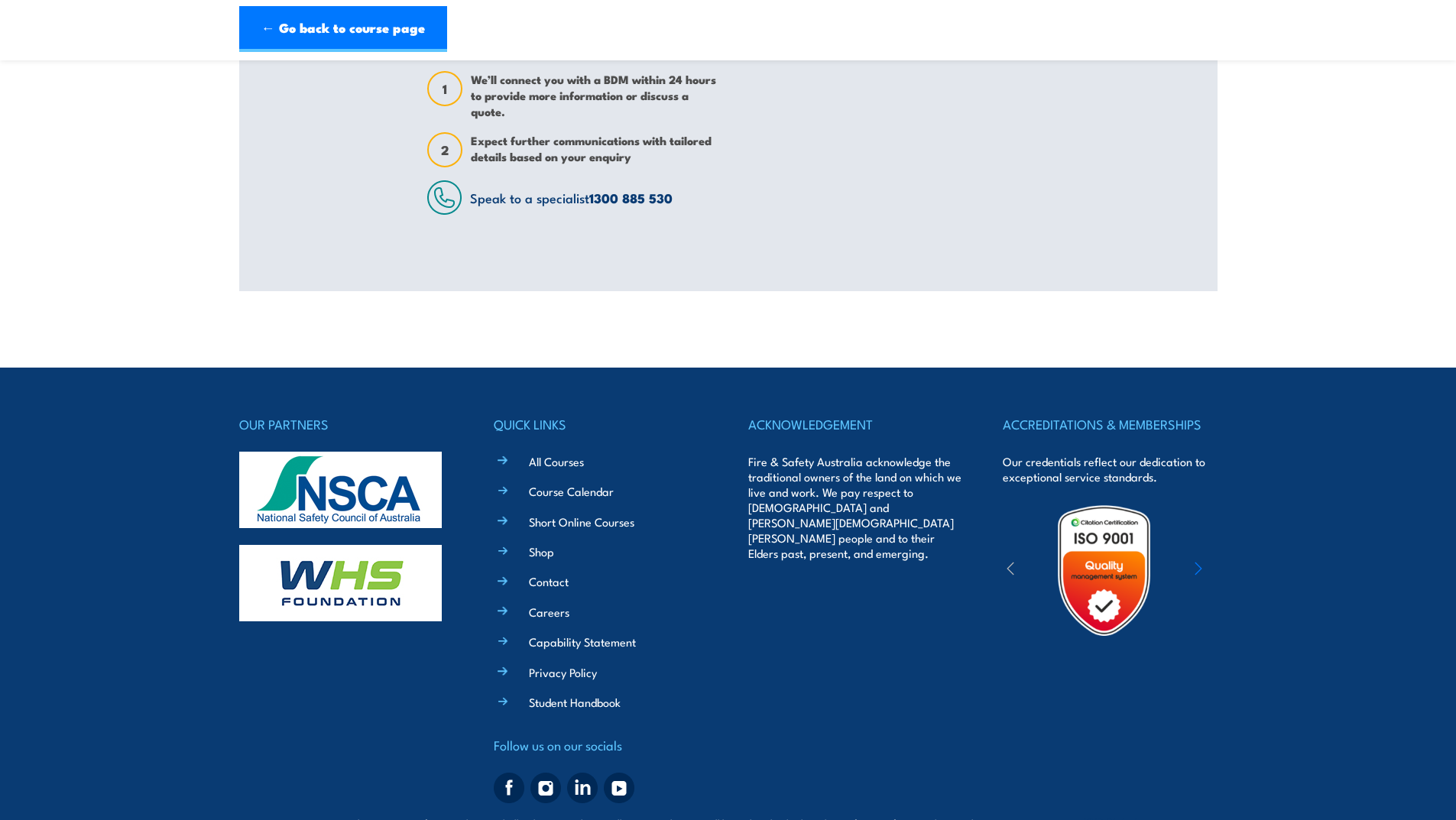
scroll to position [0, 0]
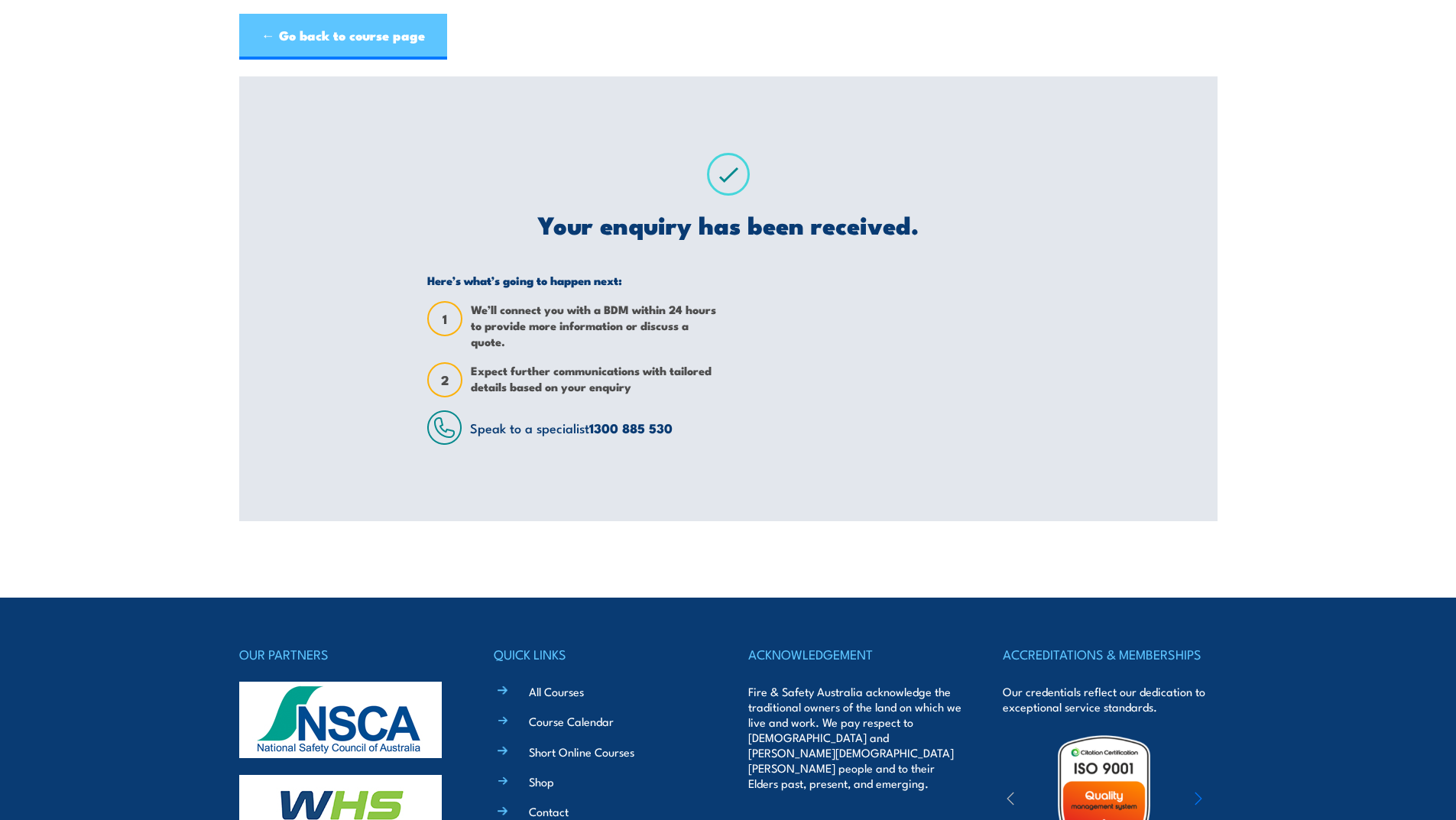
click at [297, 30] on link "← Go back to course page" at bounding box center [343, 37] width 208 height 46
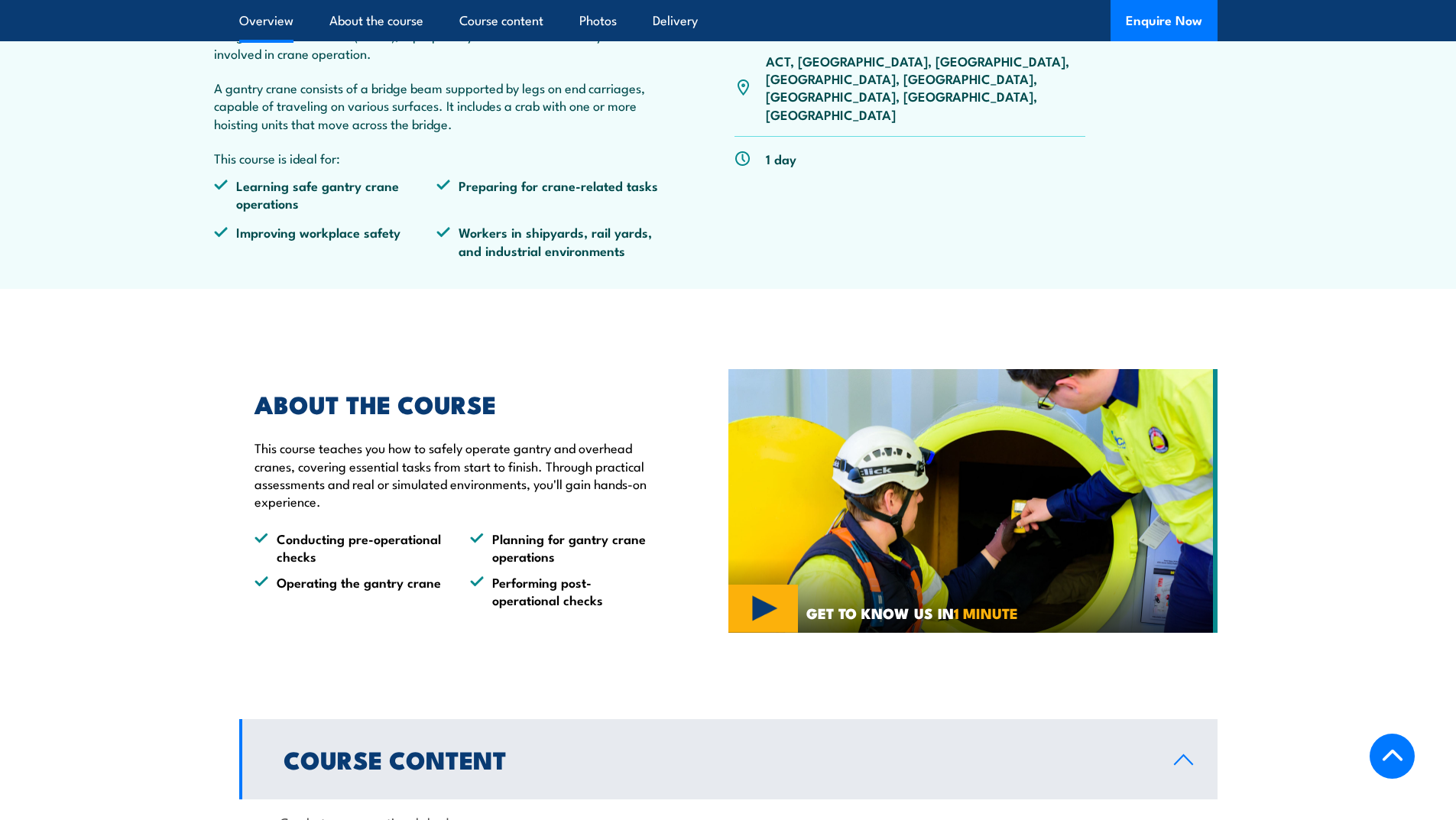
scroll to position [993, 0]
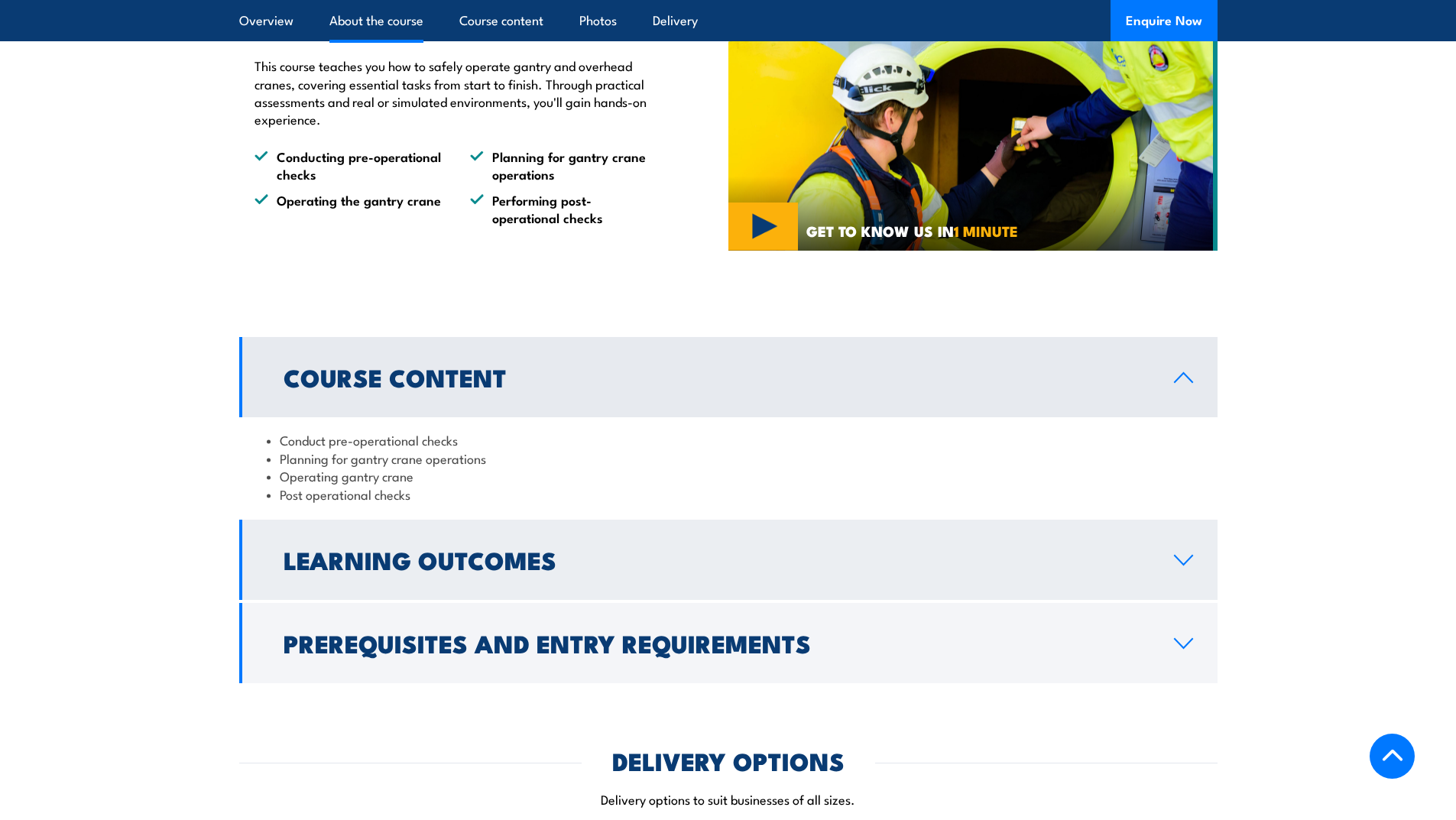
click at [1191, 565] on icon at bounding box center [1183, 560] width 21 height 12
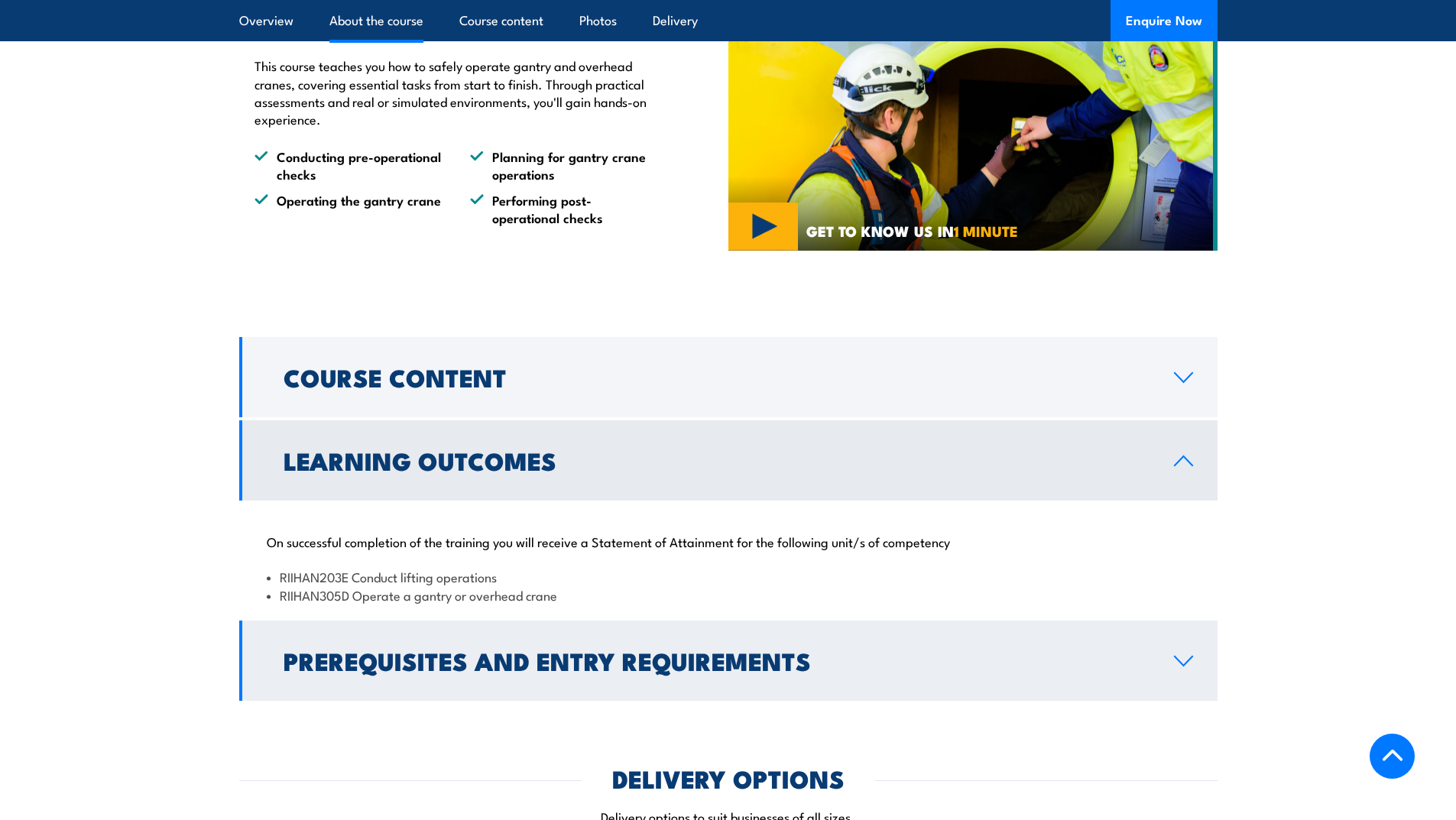
click at [1186, 659] on icon at bounding box center [1183, 660] width 21 height 12
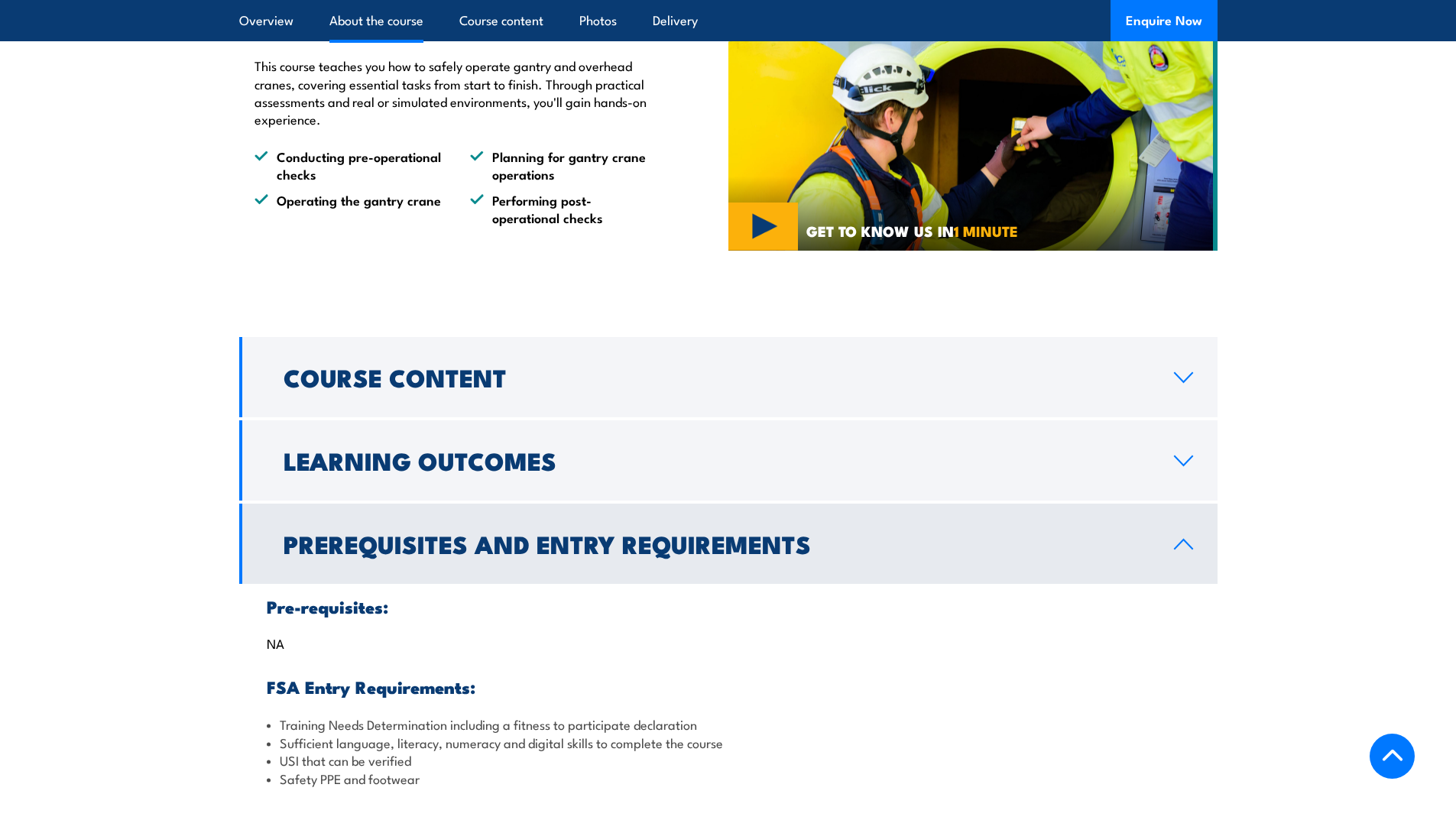
scroll to position [1223, 0]
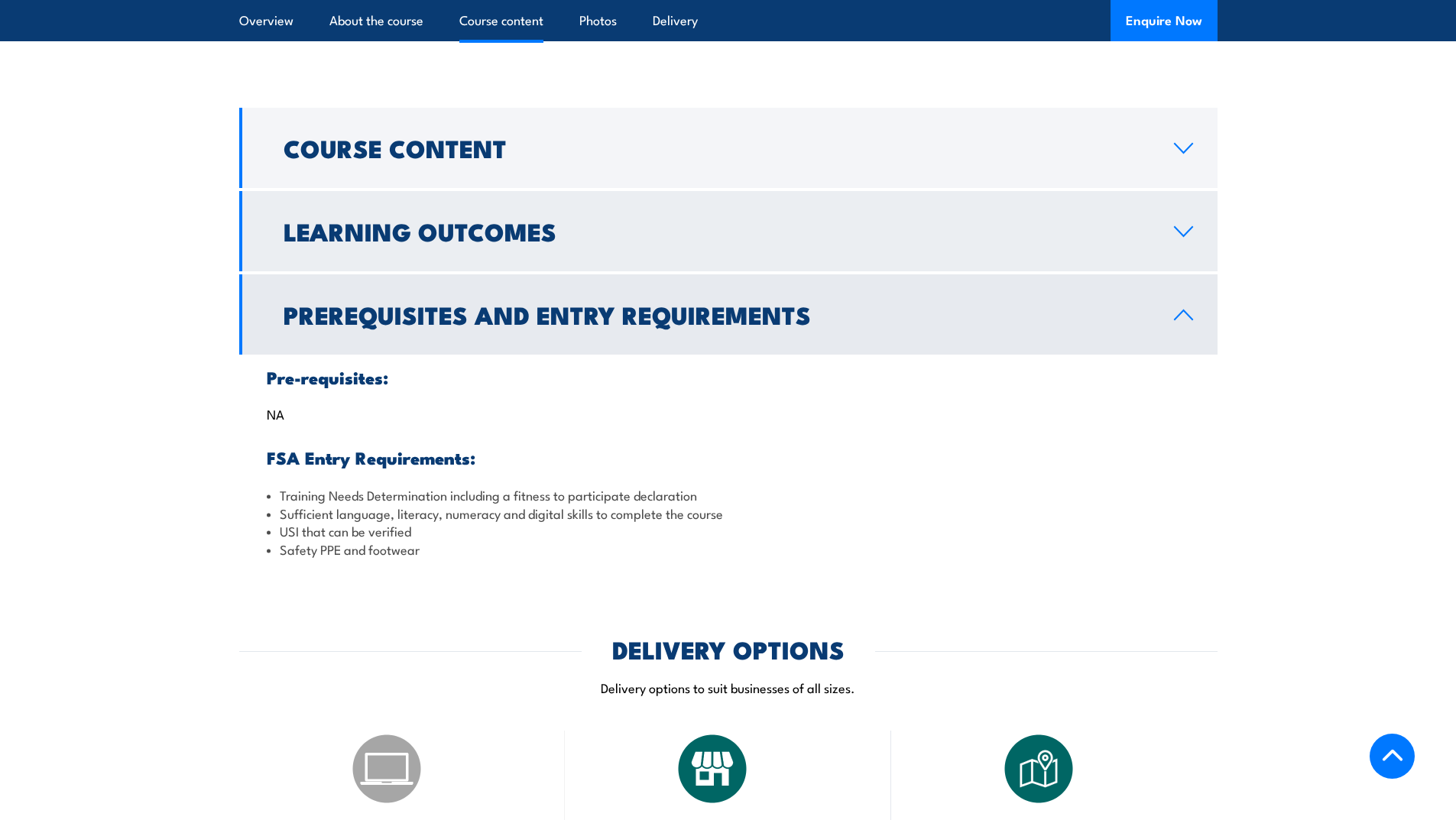
click at [1193, 222] on link "Learning Outcomes" at bounding box center [728, 231] width 978 height 80
